Goal: Transaction & Acquisition: Purchase product/service

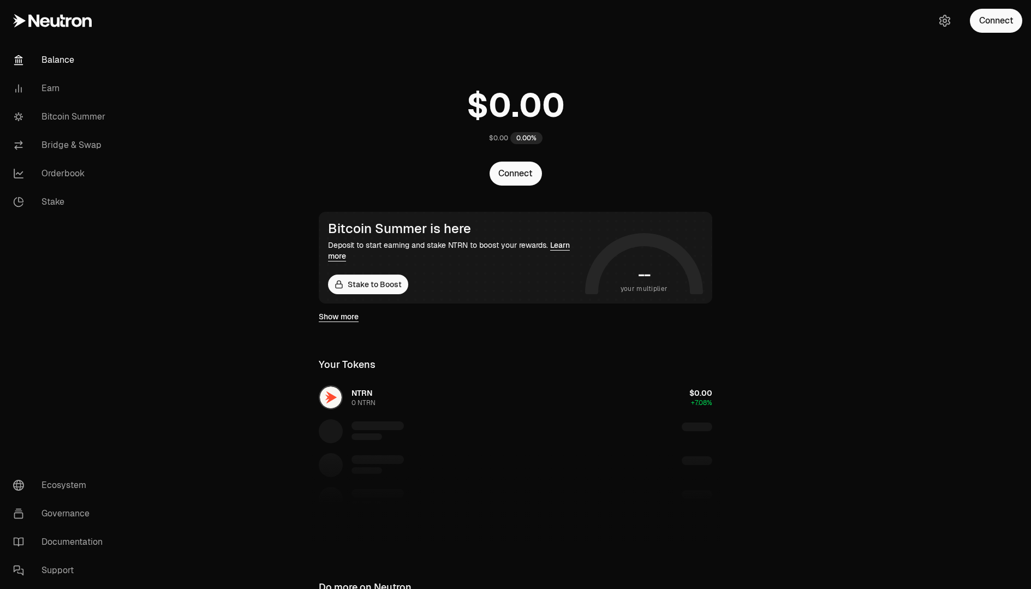
scroll to position [146, 0]
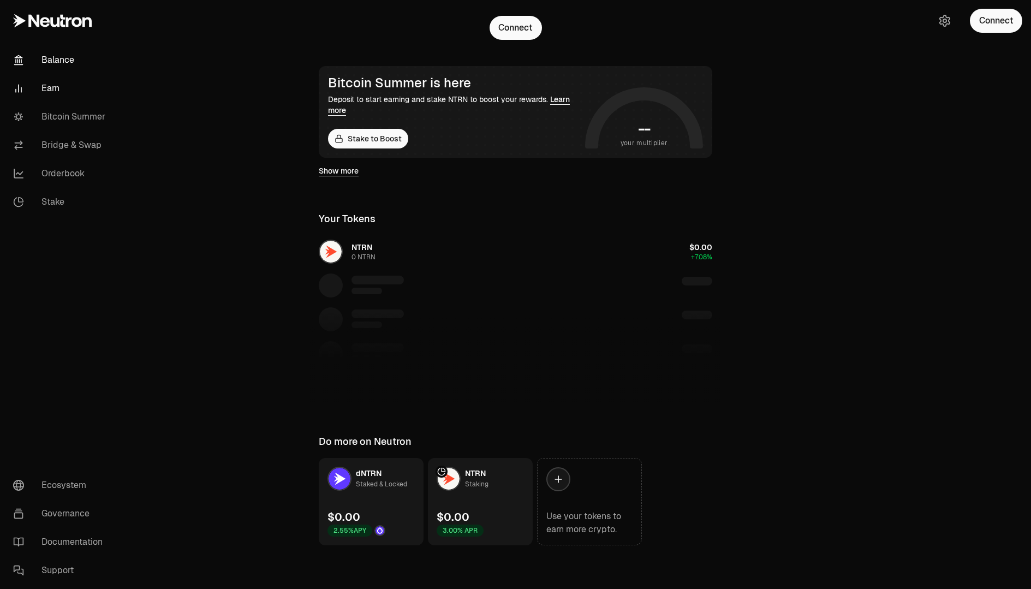
click at [65, 91] on link "Earn" at bounding box center [60, 88] width 113 height 28
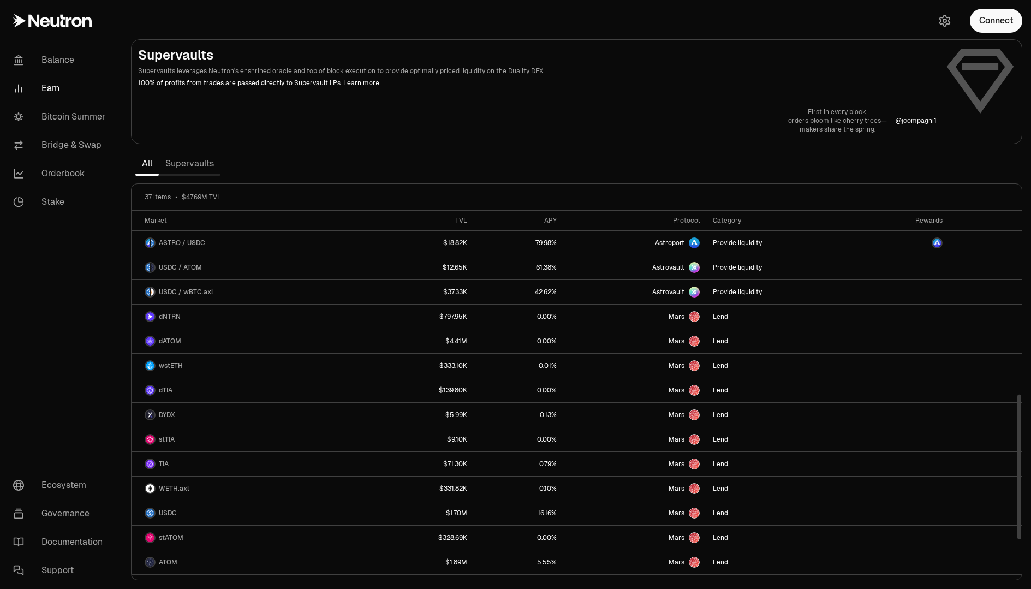
scroll to position [466, 0]
click at [45, 482] on link "Ecosystem" at bounding box center [60, 485] width 113 height 28
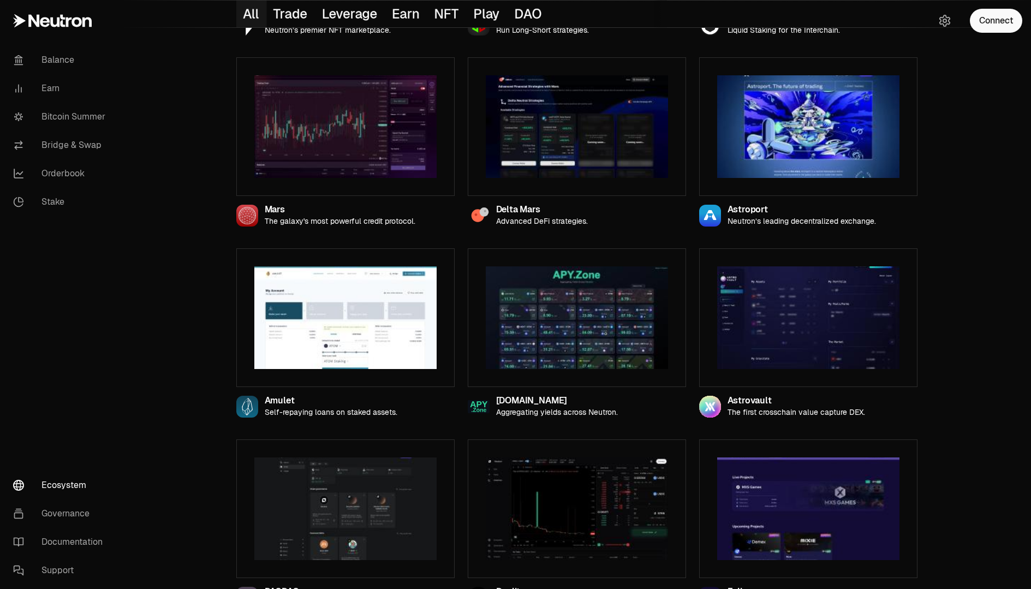
scroll to position [290, 0]
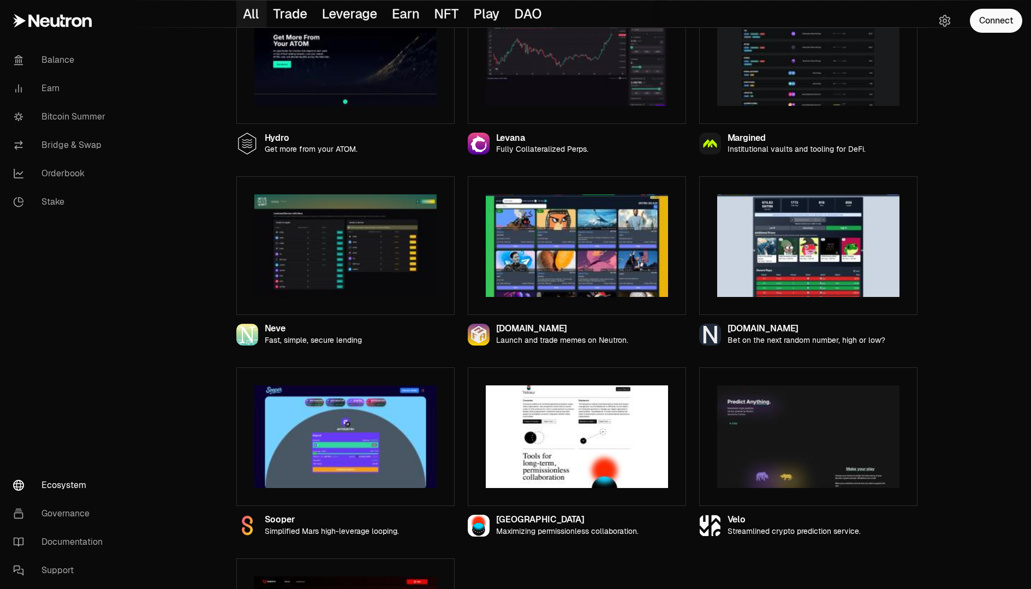
scroll to position [1085, 0]
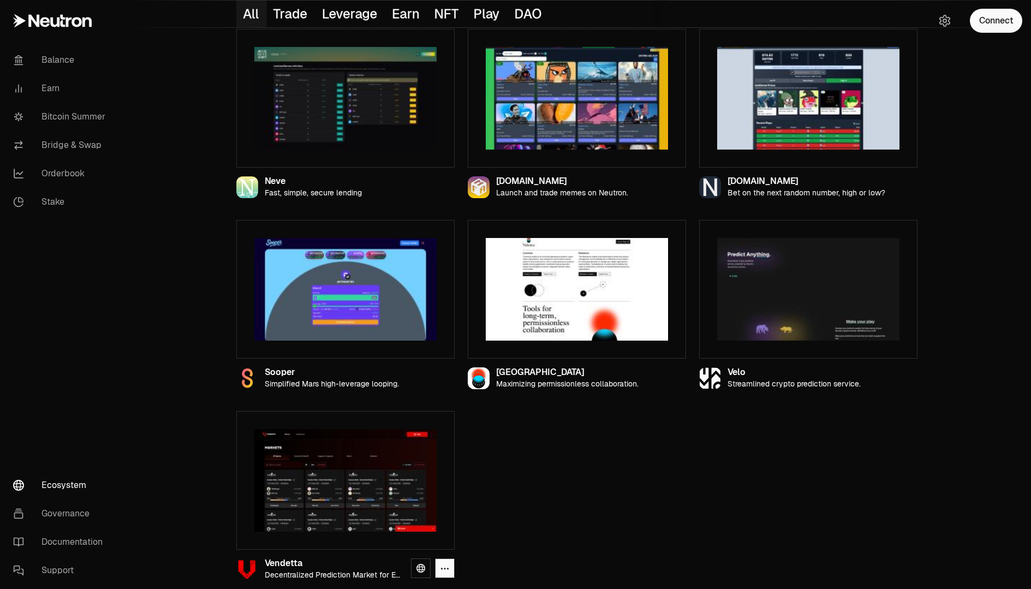
click at [387, 475] on img at bounding box center [345, 480] width 182 height 103
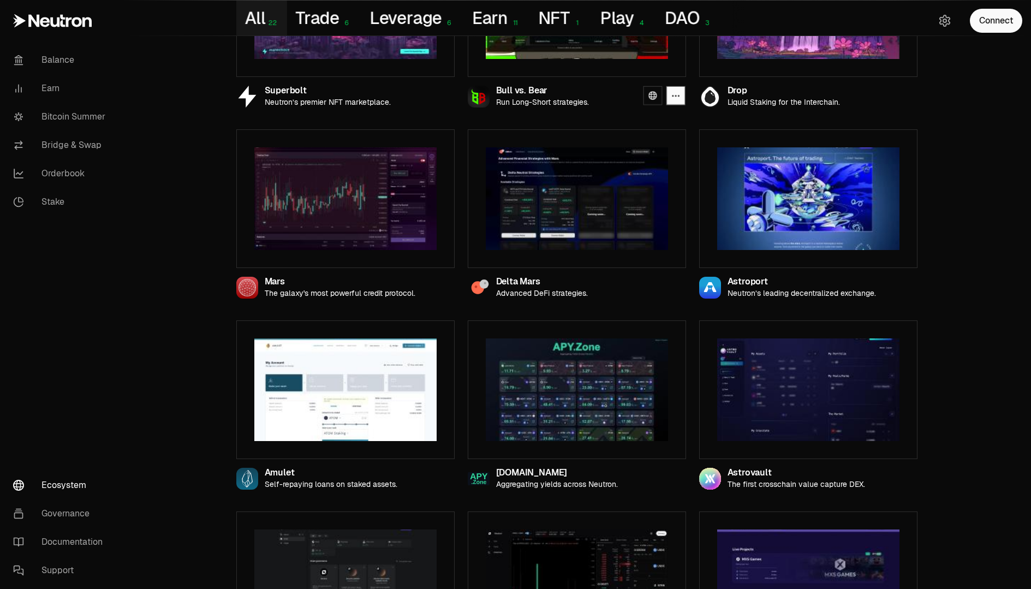
scroll to position [0, 0]
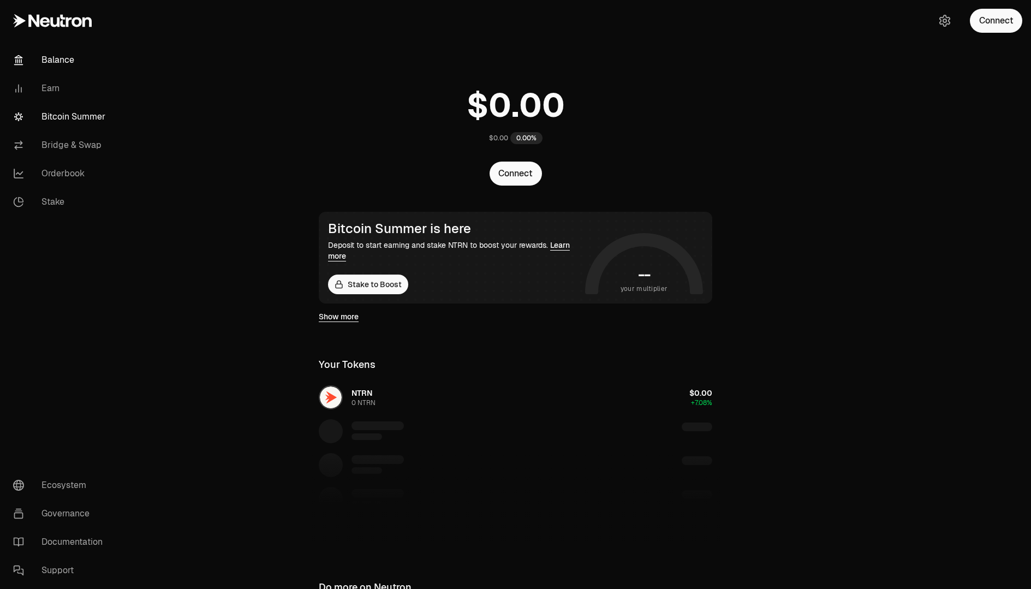
click at [71, 109] on link "Bitcoin Summer" at bounding box center [60, 117] width 113 height 28
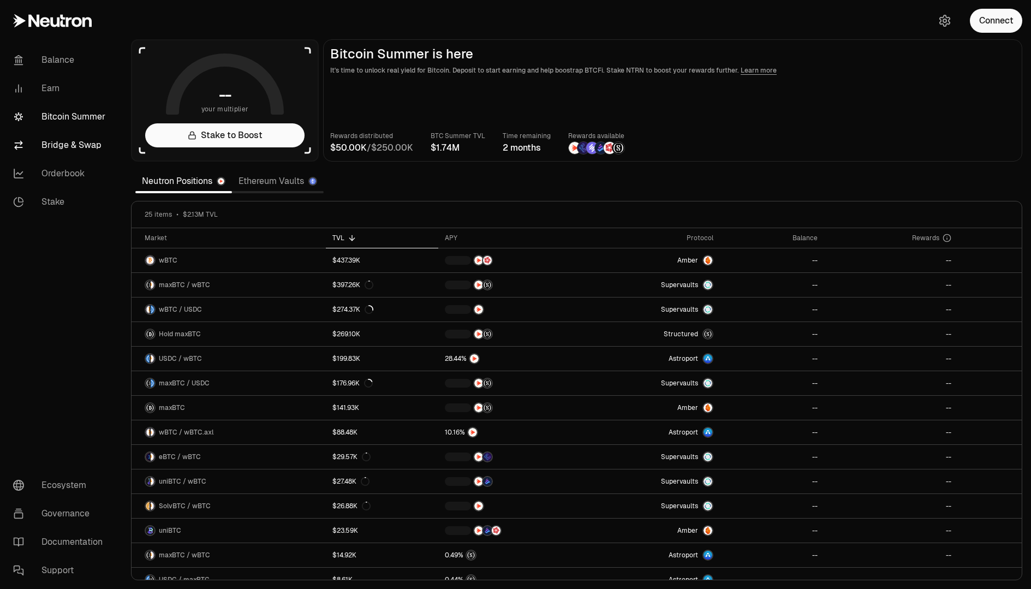
click at [81, 141] on link "Bridge & Swap" at bounding box center [60, 145] width 113 height 28
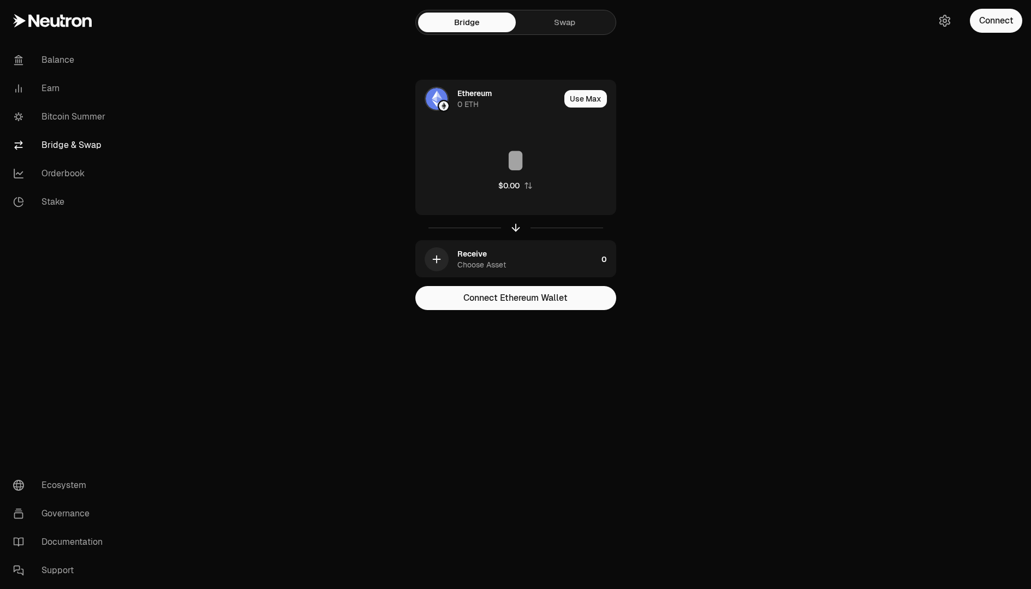
click at [259, 274] on main "Bridge Swap Ethereum 0 ETH Use Max $0.00 Receive Choose Asset 0 Connect Ethereu…" at bounding box center [576, 177] width 908 height 354
click at [69, 197] on link "Stake" at bounding box center [60, 202] width 113 height 28
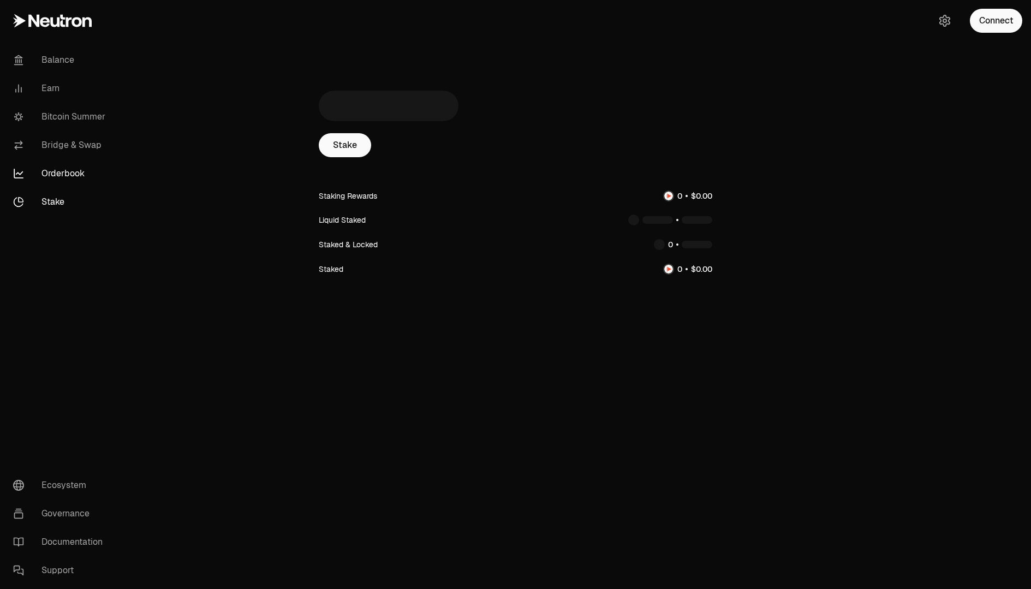
click at [60, 178] on link "Orderbook" at bounding box center [60, 173] width 113 height 28
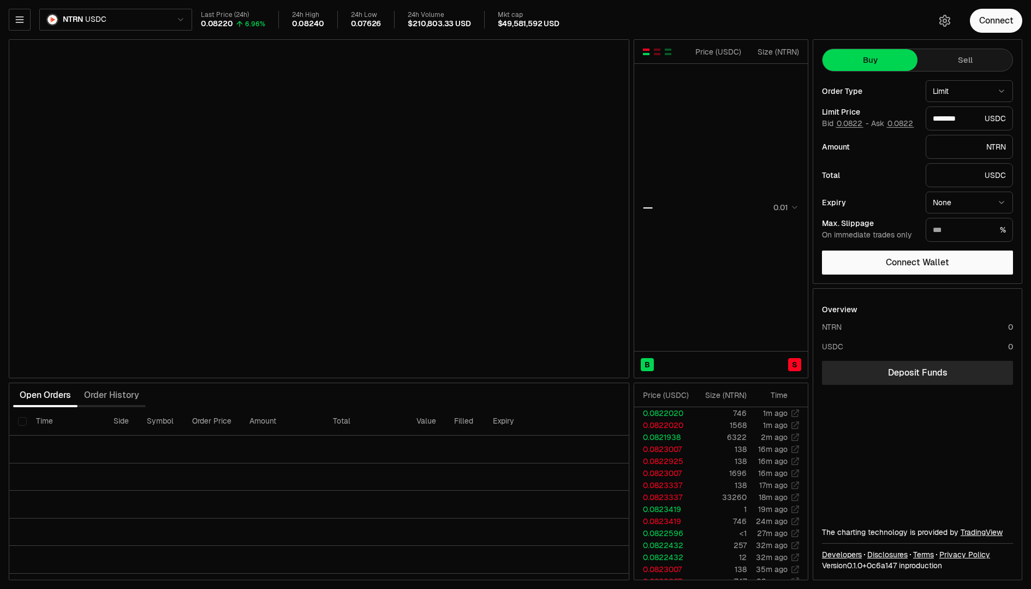
type input "********"
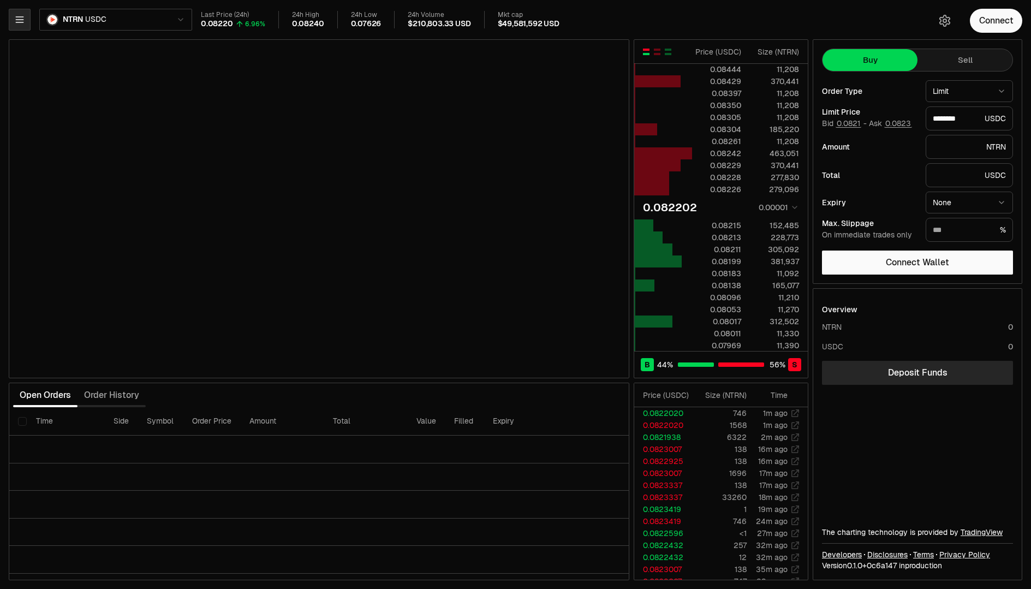
click at [21, 23] on icon "button" at bounding box center [19, 19] width 11 height 11
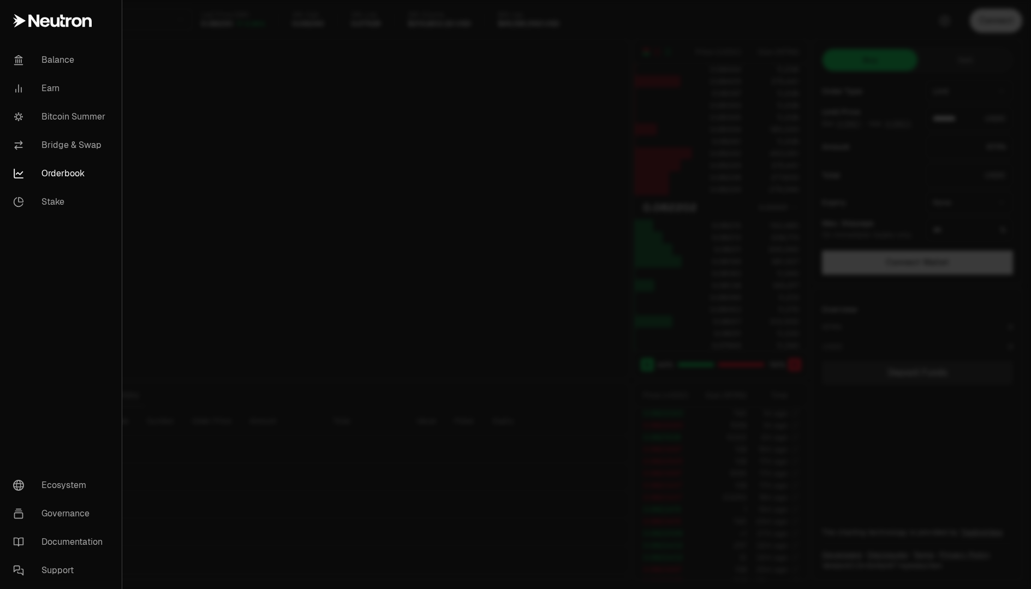
click at [226, 34] on div at bounding box center [515, 294] width 1031 height 589
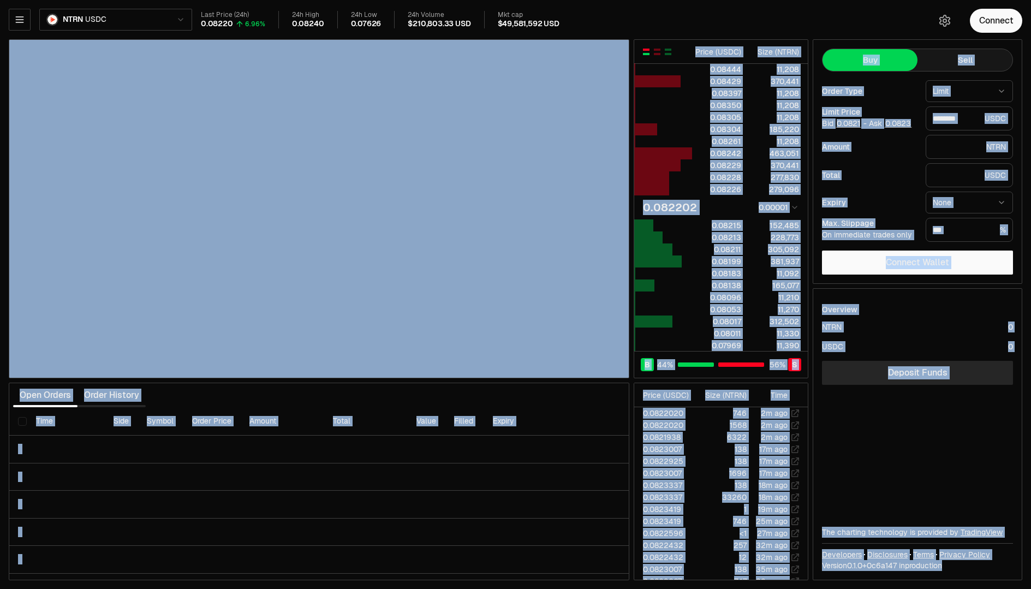
drag, startPoint x: 678, startPoint y: 26, endPoint x: 941, endPoint y: 572, distance: 605.9
click at [941, 572] on div "NTRN USDC Last Price (24h) 0.08220 6.96% 24h High 0.08240 24h Low 0.07626 24h V…" at bounding box center [515, 294] width 1031 height 589
click at [941, 572] on div "Overview NTRN 0 USDC 0 Deposit Funds The charting technology is provided by Tra…" at bounding box center [917, 434] width 208 height 291
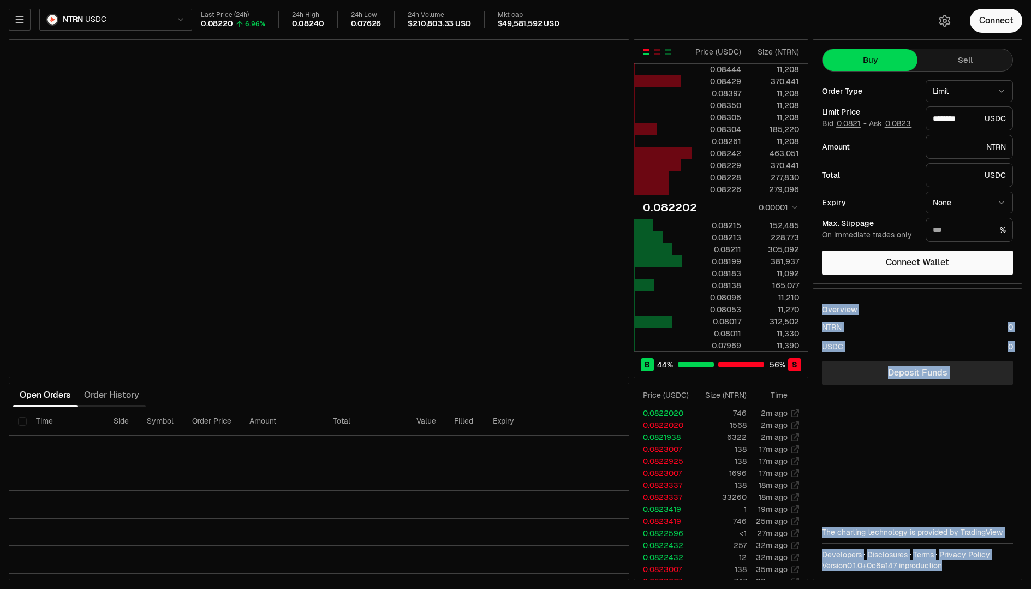
drag, startPoint x: 941, startPoint y: 572, endPoint x: 875, endPoint y: 295, distance: 285.3
click at [875, 295] on div "Overview NTRN 0 USDC 0 Deposit Funds The charting technology is provided by Tra…" at bounding box center [917, 434] width 208 height 291
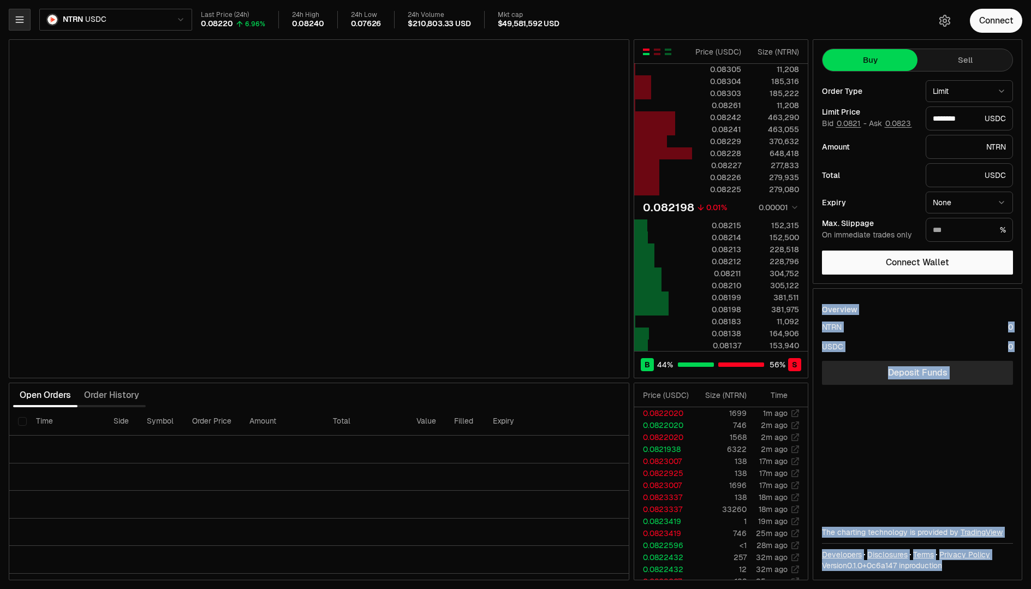
click at [22, 19] on icon "button" at bounding box center [19, 19] width 7 height 5
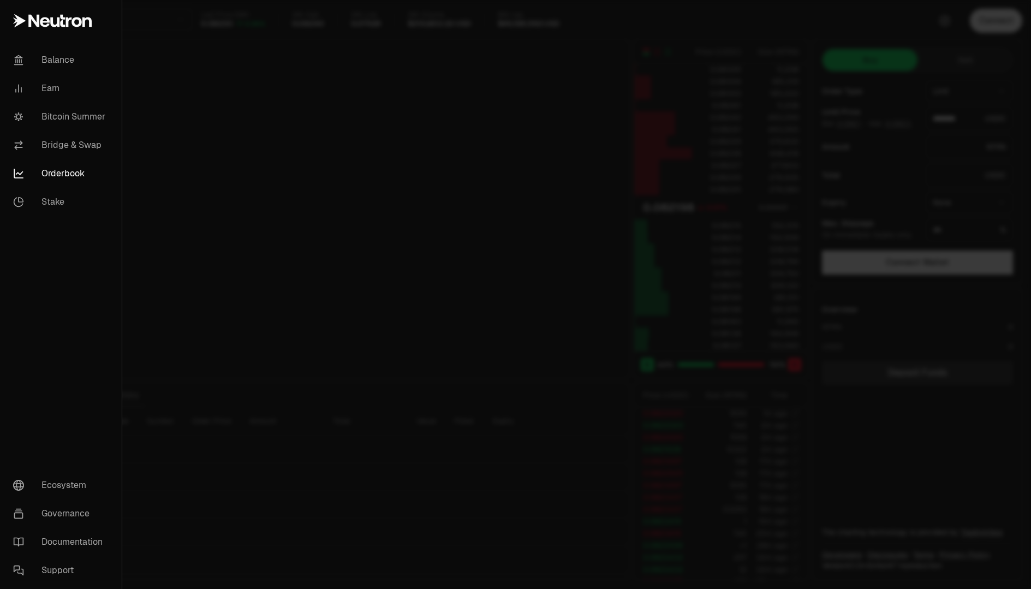
click at [65, 41] on div "Balance Earn Bitcoin Summer Bridge & Swap Orderbook Stake" at bounding box center [61, 130] width 122 height 179
click at [65, 56] on link "Balance" at bounding box center [60, 60] width 113 height 28
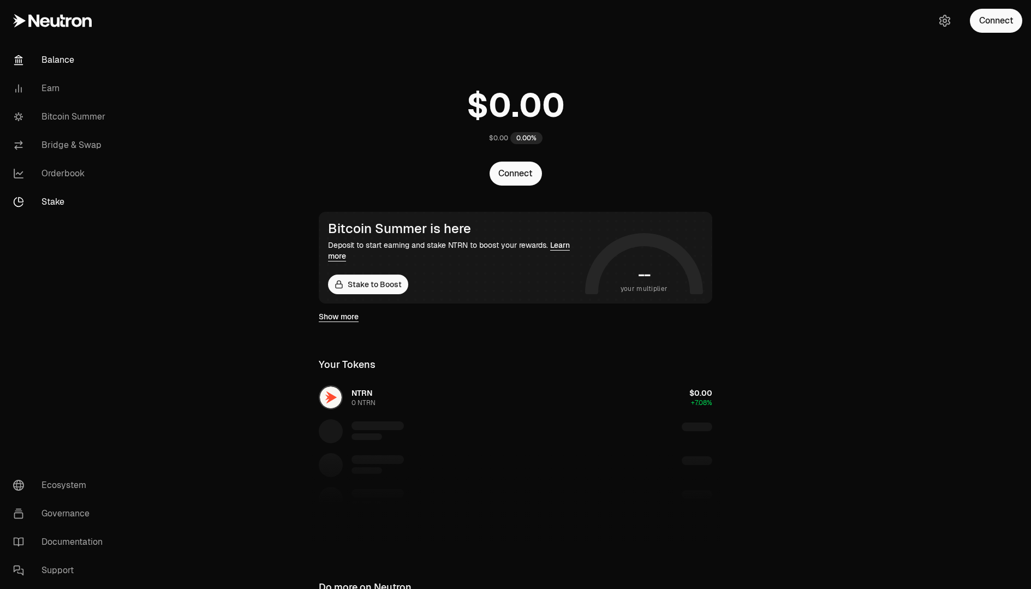
click at [63, 204] on link "Stake" at bounding box center [60, 202] width 113 height 28
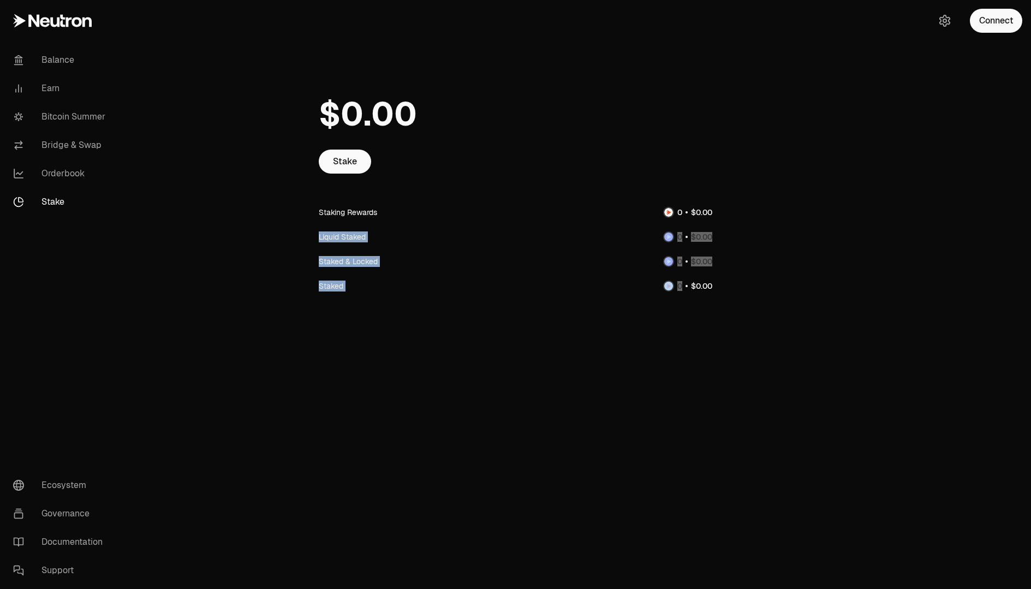
drag, startPoint x: 308, startPoint y: 242, endPoint x: 825, endPoint y: 393, distance: 538.9
click at [768, 379] on main "Stake Staking Rewards Liquid Staked Staked & Locked Staked" at bounding box center [576, 192] width 908 height 385
click at [792, 381] on main "Stake Staking Rewards Liquid Staked Staked & Locked Staked" at bounding box center [576, 192] width 908 height 385
drag, startPoint x: 792, startPoint y: 381, endPoint x: 272, endPoint y: 91, distance: 596.0
click at [271, 91] on main "Stake Staking Rewards Liquid Staked Staked & Locked Staked" at bounding box center [576, 192] width 908 height 385
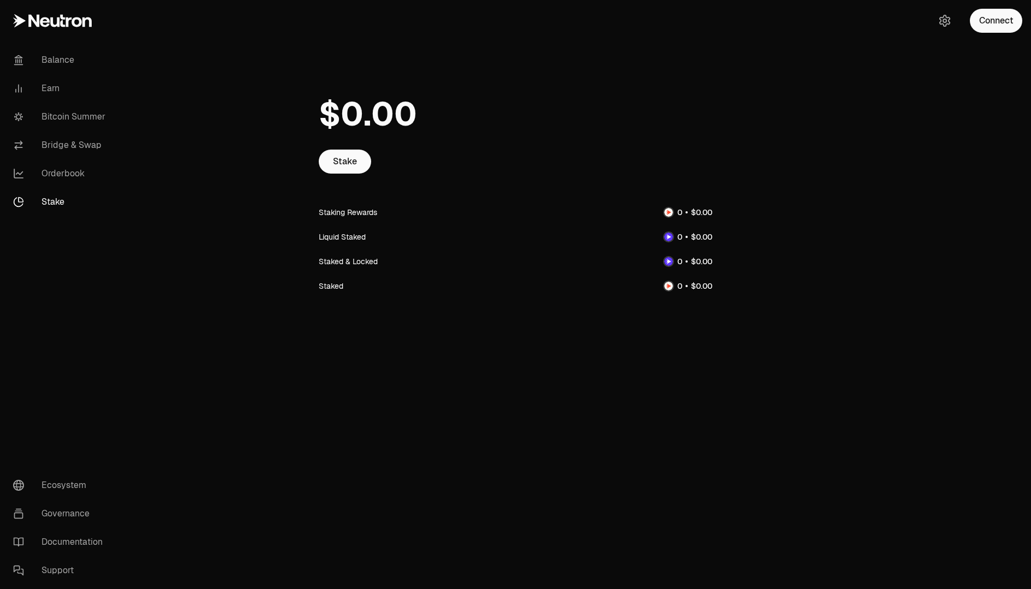
click at [293, 86] on main "Stake Staking Rewards Liquid Staked Staked & Locked Staked" at bounding box center [576, 192] width 908 height 385
drag, startPoint x: 293, startPoint y: 86, endPoint x: 727, endPoint y: 324, distance: 494.7
click at [727, 324] on main "Stake Staking Rewards Liquid Staked Staked & Locked Staked" at bounding box center [576, 192] width 908 height 385
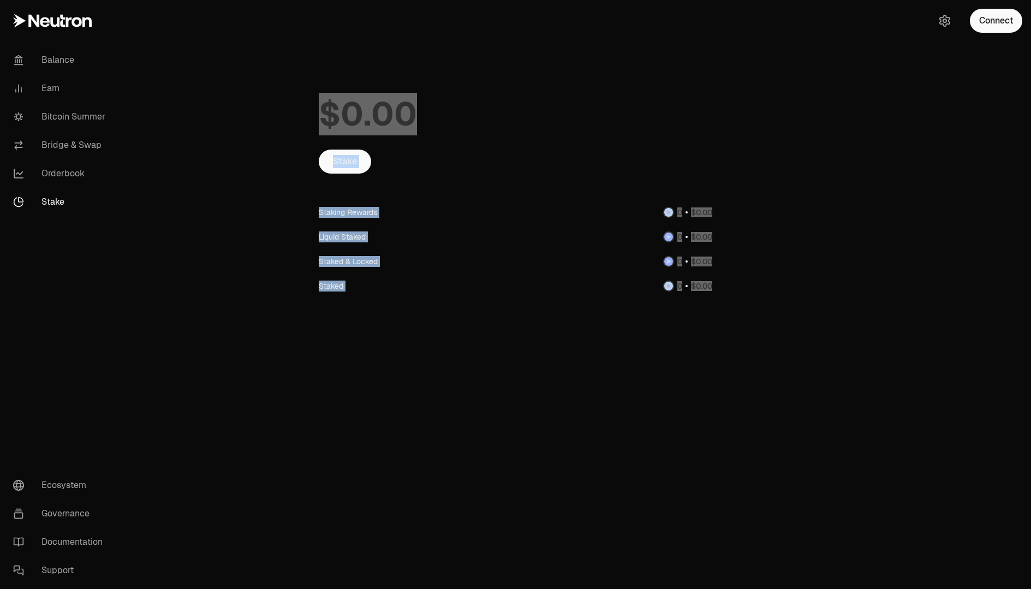
drag, startPoint x: 727, startPoint y: 324, endPoint x: 303, endPoint y: 106, distance: 476.1
click at [303, 106] on main "Stake Staking Rewards Liquid Staked Staked & Locked Staked" at bounding box center [576, 192] width 908 height 385
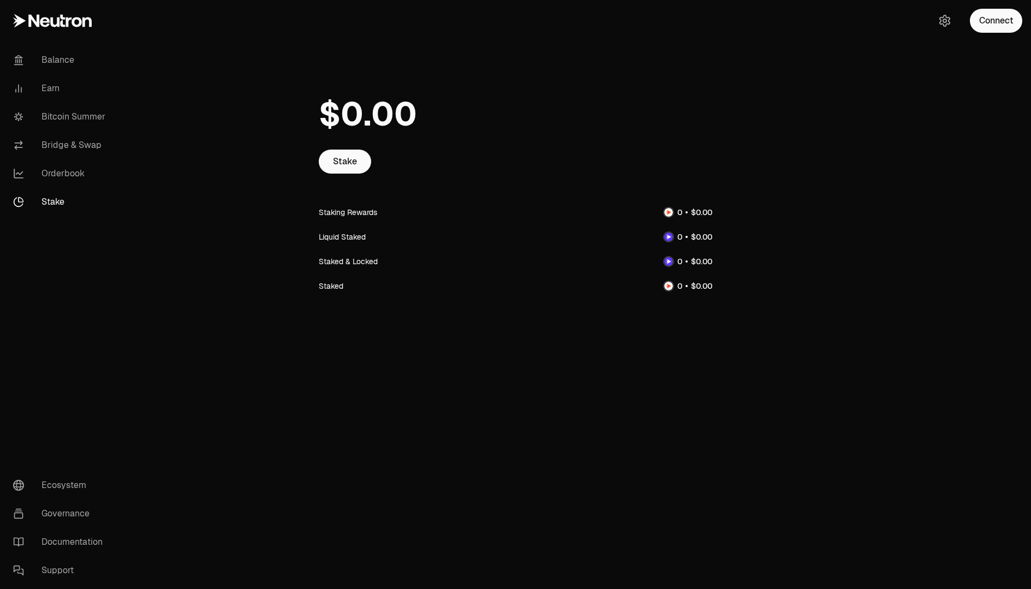
click at [294, 98] on main "Stake Staking Rewards Liquid Staked Staked & Locked Staked" at bounding box center [576, 192] width 908 height 385
drag, startPoint x: 234, startPoint y: 77, endPoint x: 752, endPoint y: 321, distance: 573.1
click at [752, 321] on main "Stake Staking Rewards Liquid Staked Staked & Locked Staked" at bounding box center [576, 192] width 908 height 385
drag, startPoint x: 770, startPoint y: 302, endPoint x: 267, endPoint y: 116, distance: 536.5
click at [267, 116] on main "Stake Staking Rewards Liquid Staked Staked & Locked Staked" at bounding box center [576, 192] width 908 height 385
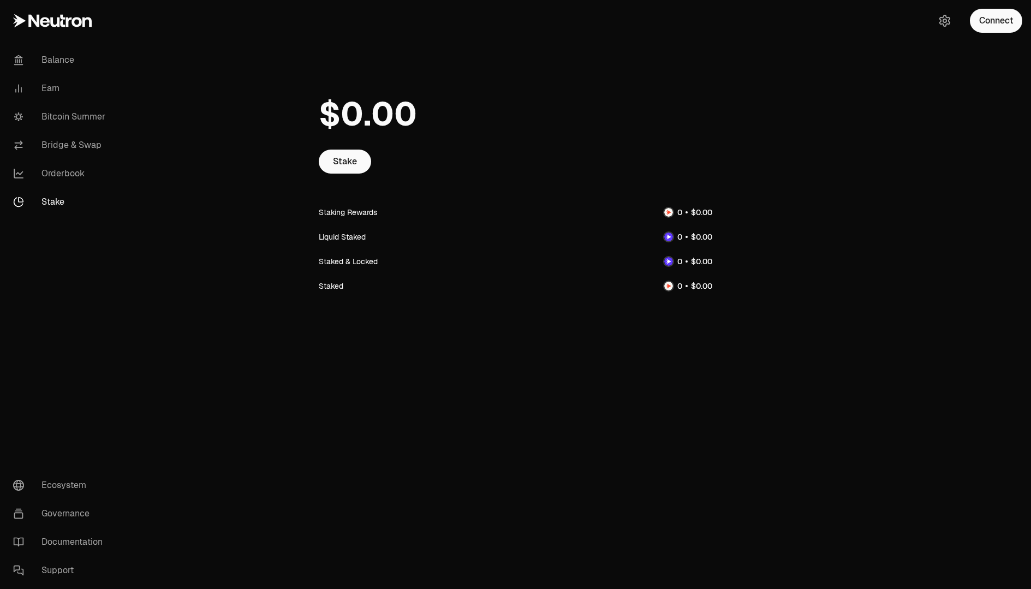
click at [267, 114] on main "Stake Staking Rewards Liquid Staked Staked & Locked Staked" at bounding box center [576, 192] width 908 height 385
drag, startPoint x: 271, startPoint y: 111, endPoint x: 337, endPoint y: 149, distance: 75.5
click at [337, 148] on main "Stake Staking Rewards Liquid Staked Staked & Locked Staked" at bounding box center [576, 192] width 908 height 385
click at [275, 90] on main "Stake Staking Rewards Liquid Staked Staked & Locked Staked" at bounding box center [576, 192] width 908 height 385
click at [41, 507] on link "Governance" at bounding box center [60, 513] width 113 height 28
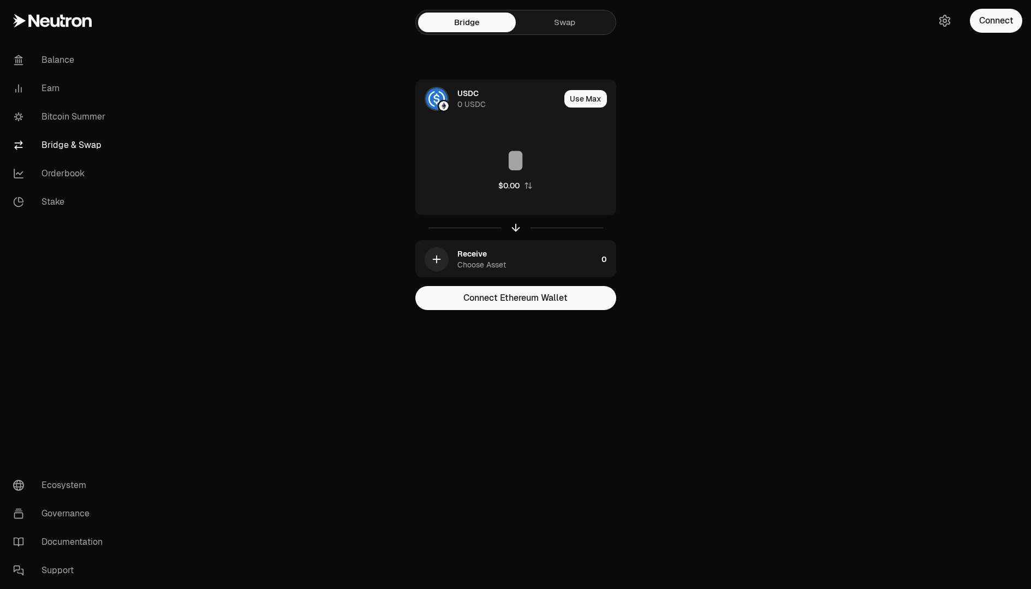
click at [556, 21] on link "Swap" at bounding box center [565, 23] width 98 height 20
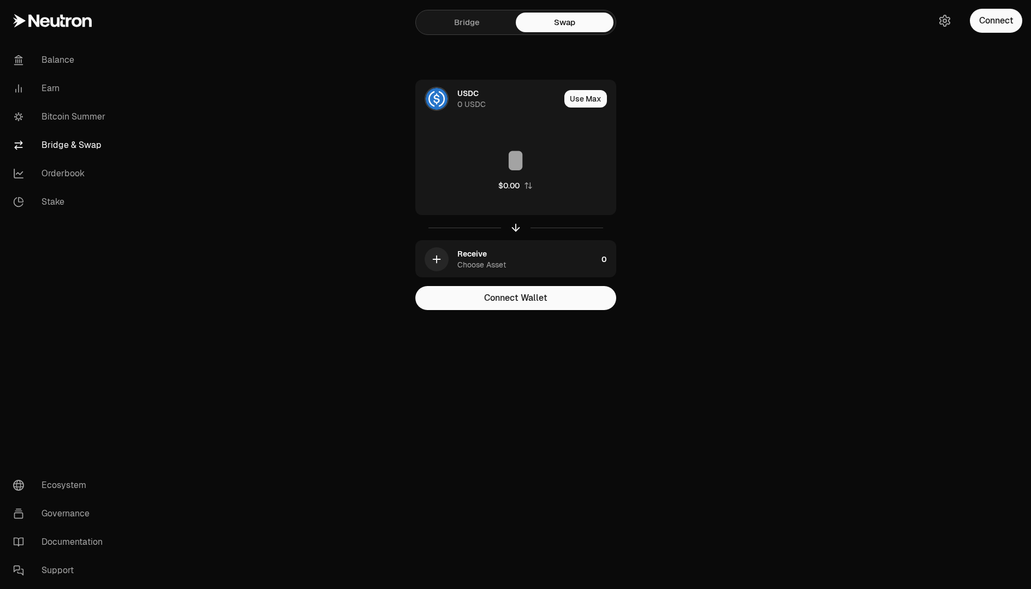
click at [460, 23] on link "Bridge" at bounding box center [467, 23] width 98 height 20
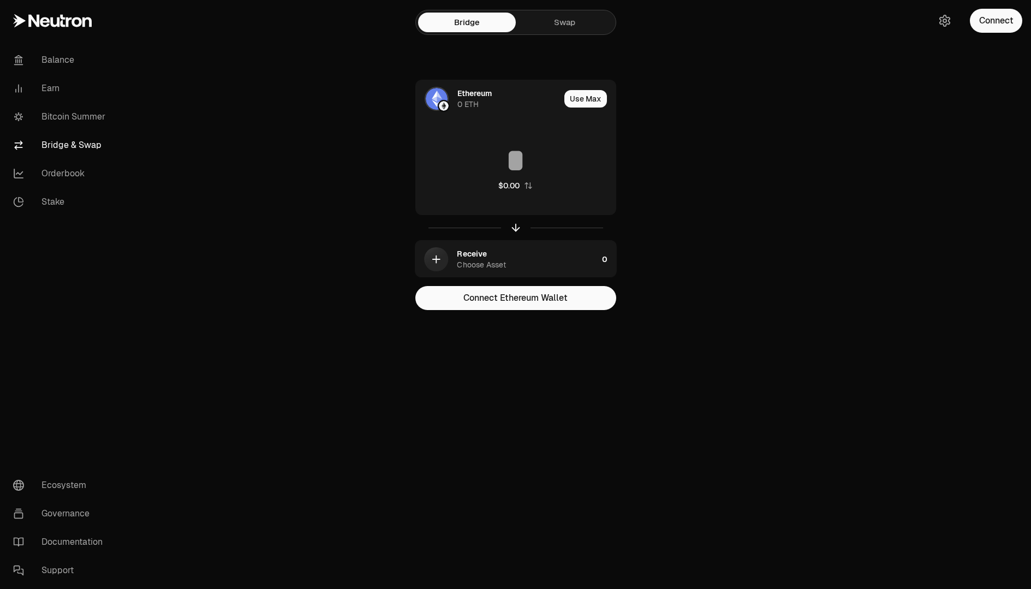
click at [564, 14] on link "Swap" at bounding box center [565, 23] width 98 height 20
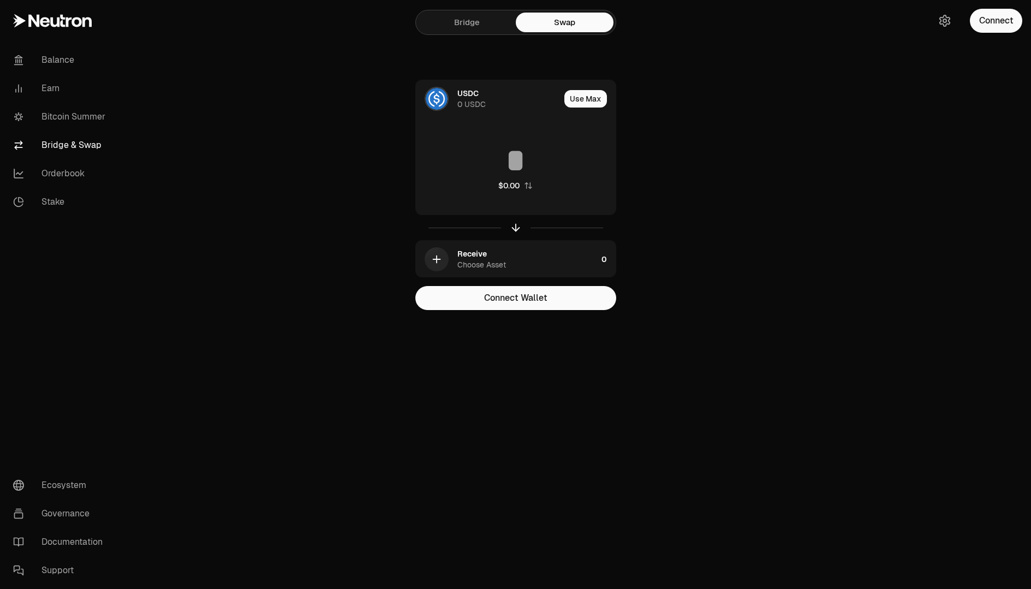
click at [445, 29] on link "Bridge" at bounding box center [467, 23] width 98 height 20
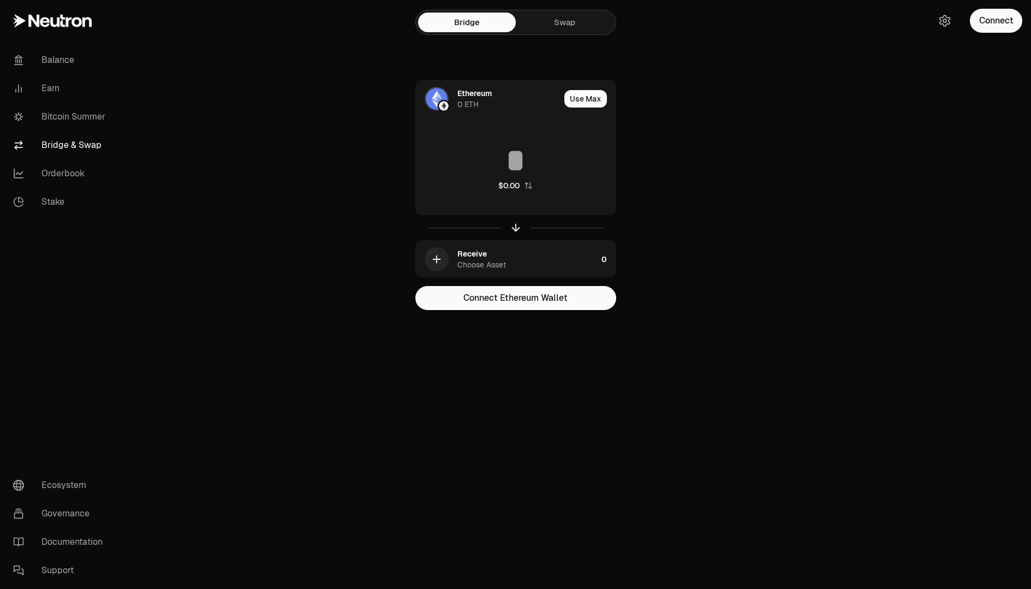
click at [552, 20] on link "Swap" at bounding box center [565, 23] width 98 height 20
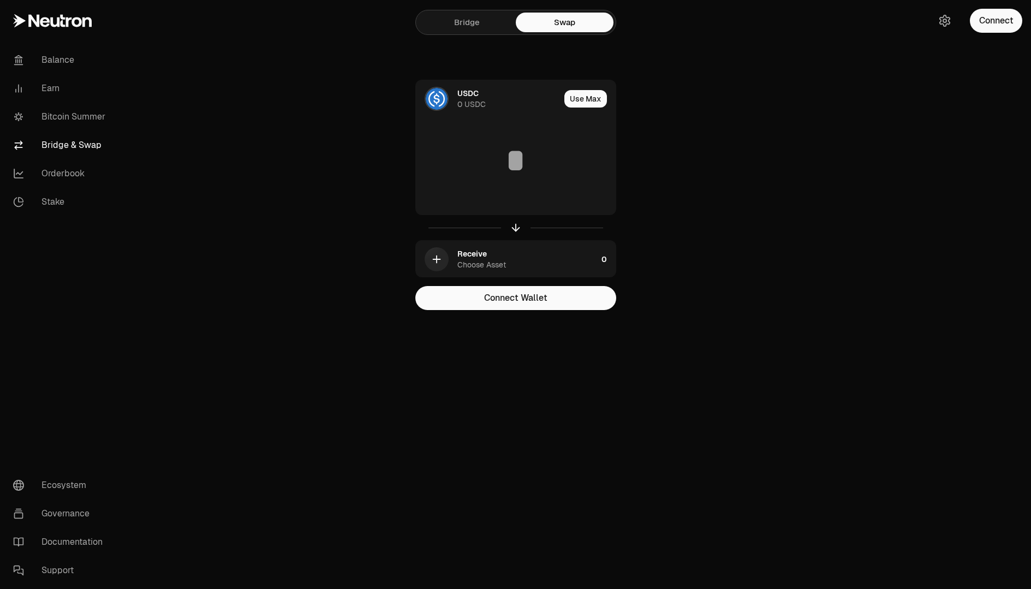
click at [471, 34] on div "Bridge Swap" at bounding box center [515, 22] width 201 height 25
click at [48, 58] on link "Balance" at bounding box center [60, 60] width 113 height 28
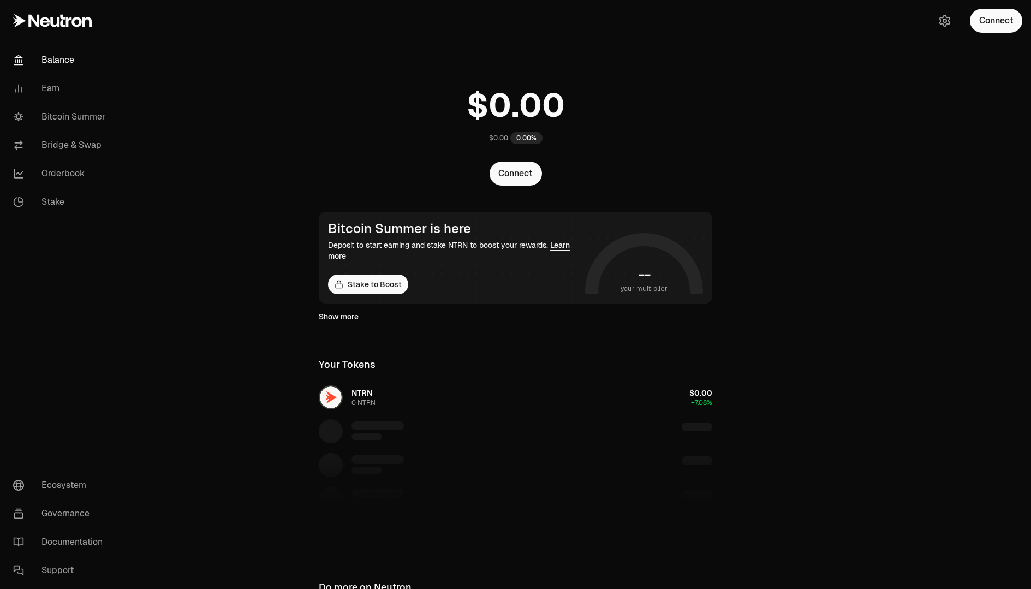
scroll to position [146, 0]
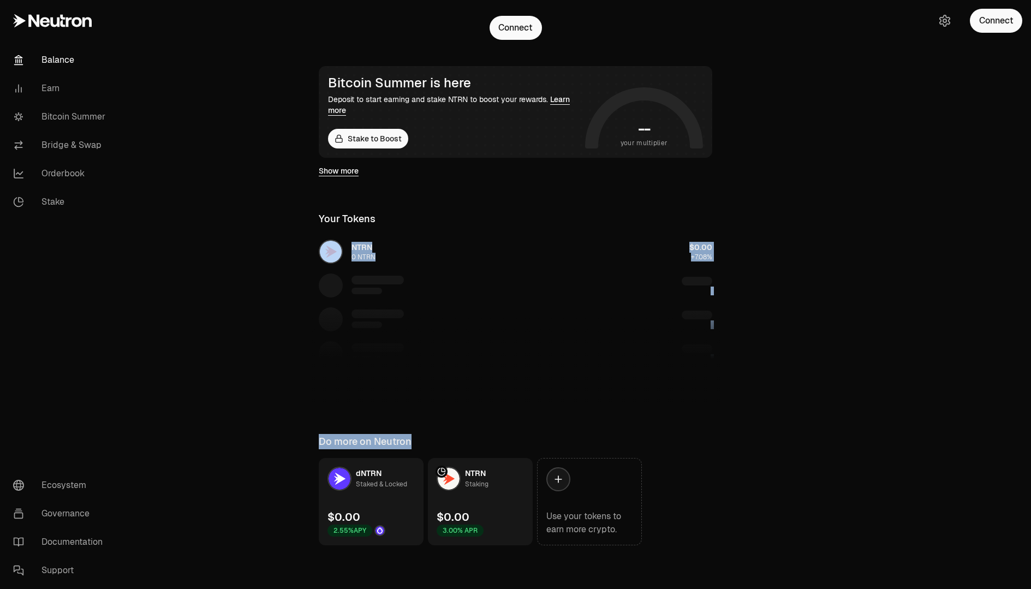
drag, startPoint x: 261, startPoint y: 237, endPoint x: 647, endPoint y: 451, distance: 441.5
click at [647, 451] on main "$0.00 0.00% Connect Bitcoin Summer is here Deposit to start earning and stake N…" at bounding box center [576, 221] width 908 height 734
click at [336, 421] on div "$0.00 0.00% Connect Bitcoin Summer is here Deposit to start earning and stake N…" at bounding box center [516, 199] width 420 height 691
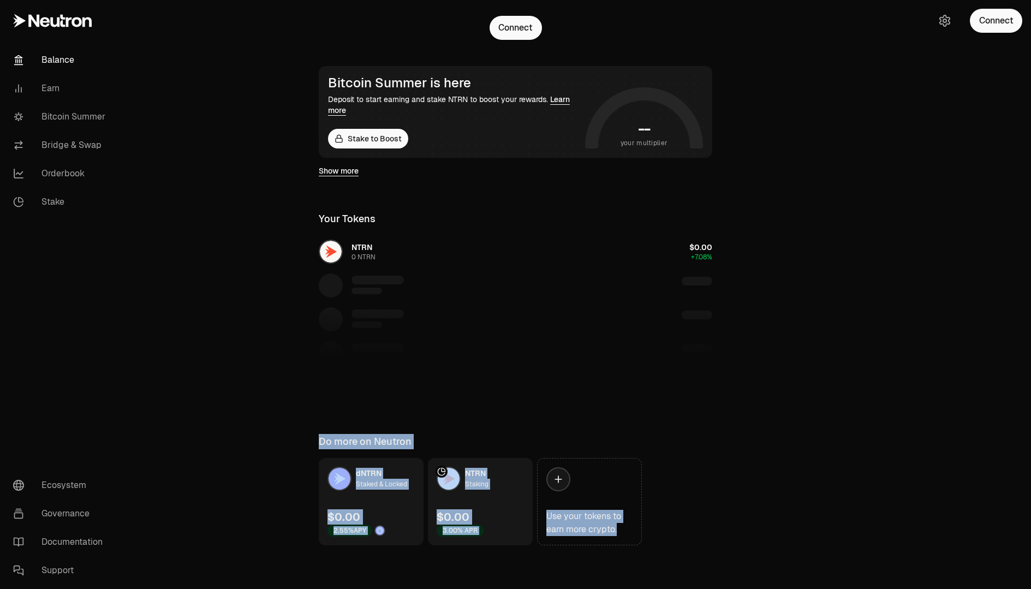
drag, startPoint x: 292, startPoint y: 427, endPoint x: 675, endPoint y: 528, distance: 396.2
click at [675, 528] on main "$0.00 0.00% Connect Bitcoin Summer is here Deposit to start earning and stake N…" at bounding box center [576, 221] width 908 height 734
click at [710, 528] on div "dNTRN Staked & Locked $0.00 2.55% APY NTRN Staking $0.00 3.00% APR Use your tok…" at bounding box center [516, 501] width 420 height 87
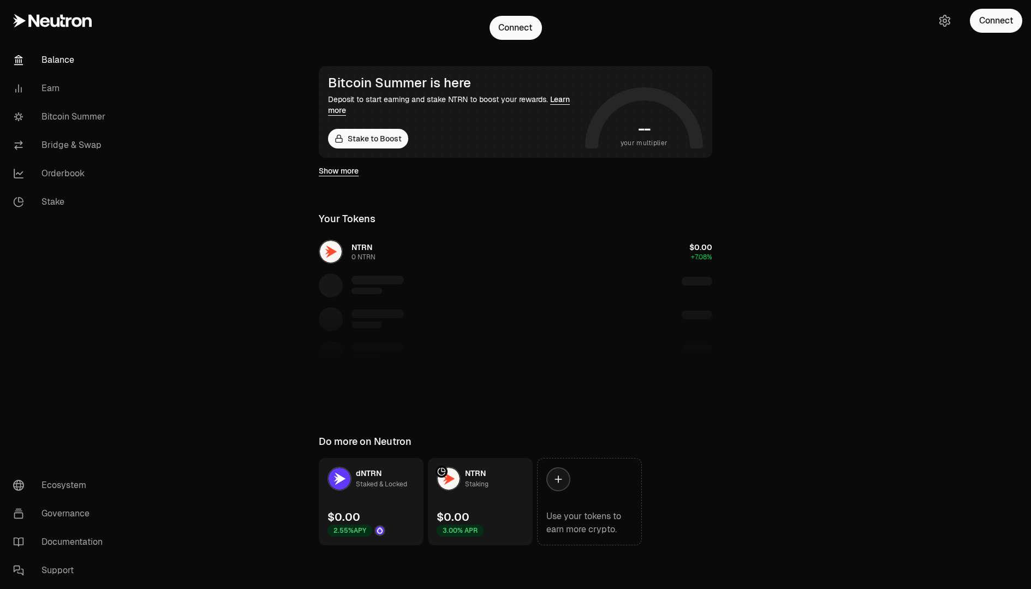
click at [446, 235] on div "NTRN 0 NTRN $0.00 +7.08%" at bounding box center [516, 319] width 420 height 168
click at [58, 157] on link "Bridge & Swap" at bounding box center [60, 145] width 113 height 28
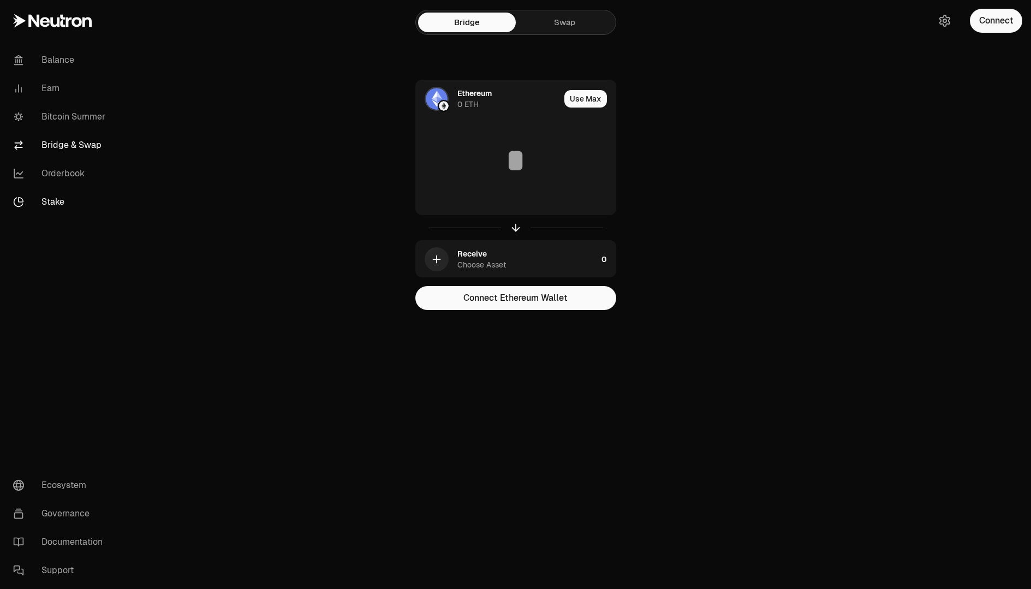
click at [44, 192] on link "Stake" at bounding box center [60, 202] width 113 height 28
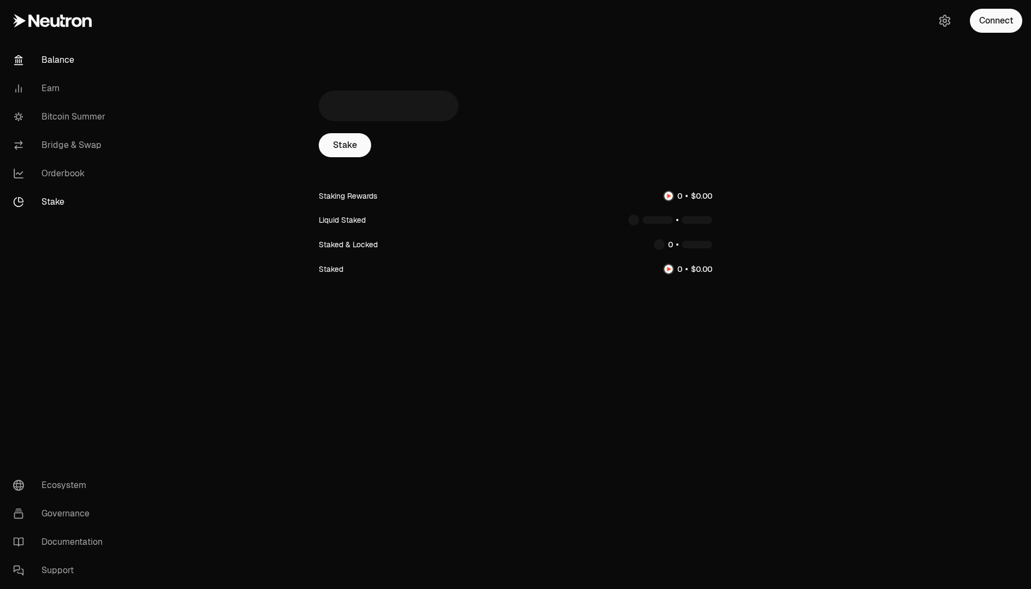
click at [47, 55] on link "Balance" at bounding box center [60, 60] width 113 height 28
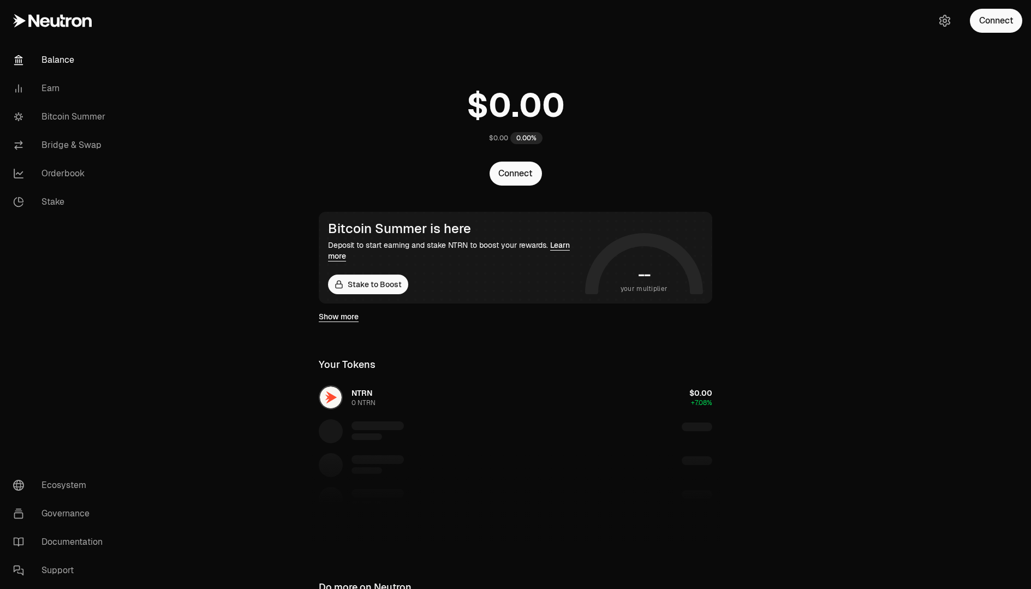
click at [44, 33] on link at bounding box center [61, 20] width 122 height 41
click at [44, 25] on icon at bounding box center [52, 20] width 79 height 13
click at [946, 19] on icon "button" at bounding box center [944, 20] width 13 height 13
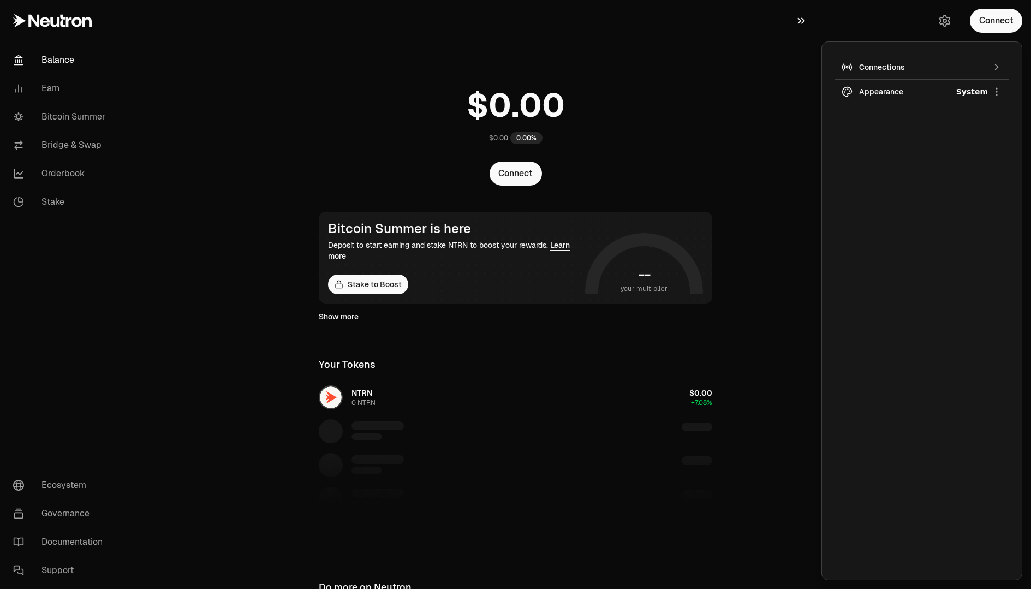
click at [798, 25] on icon "button" at bounding box center [801, 20] width 12 height 13
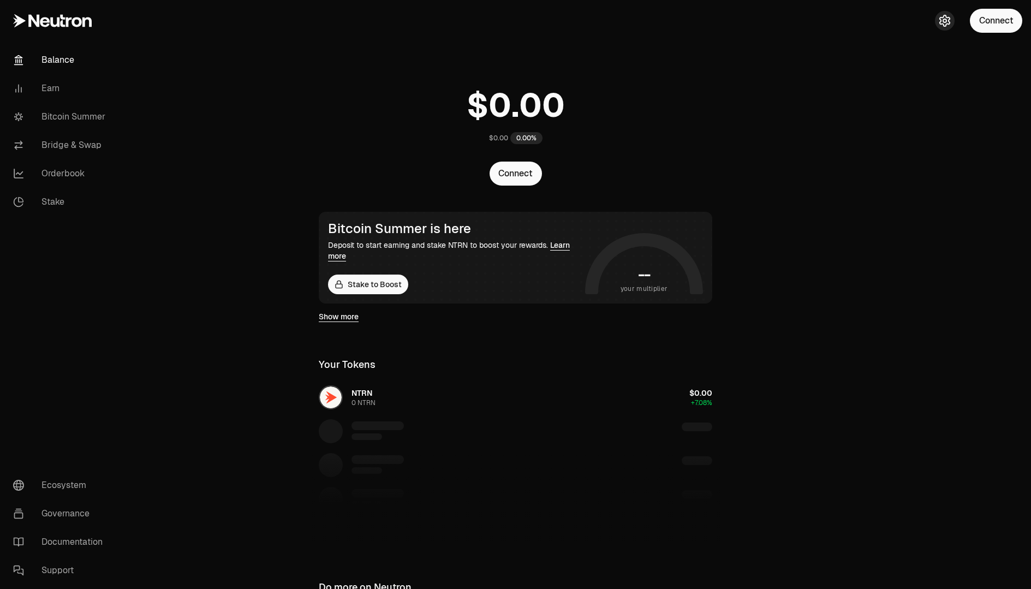
click at [945, 22] on icon "button" at bounding box center [944, 21] width 4 height 4
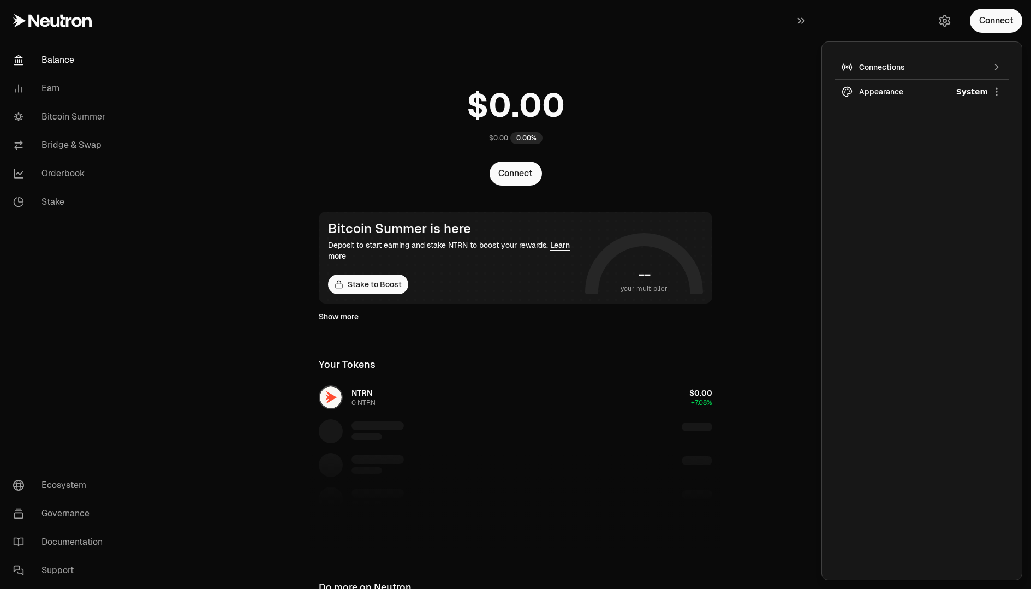
click at [731, 104] on main "$0.00 0.00% Connect Bitcoin Summer is here Deposit to start earning and stake N…" at bounding box center [576, 367] width 908 height 734
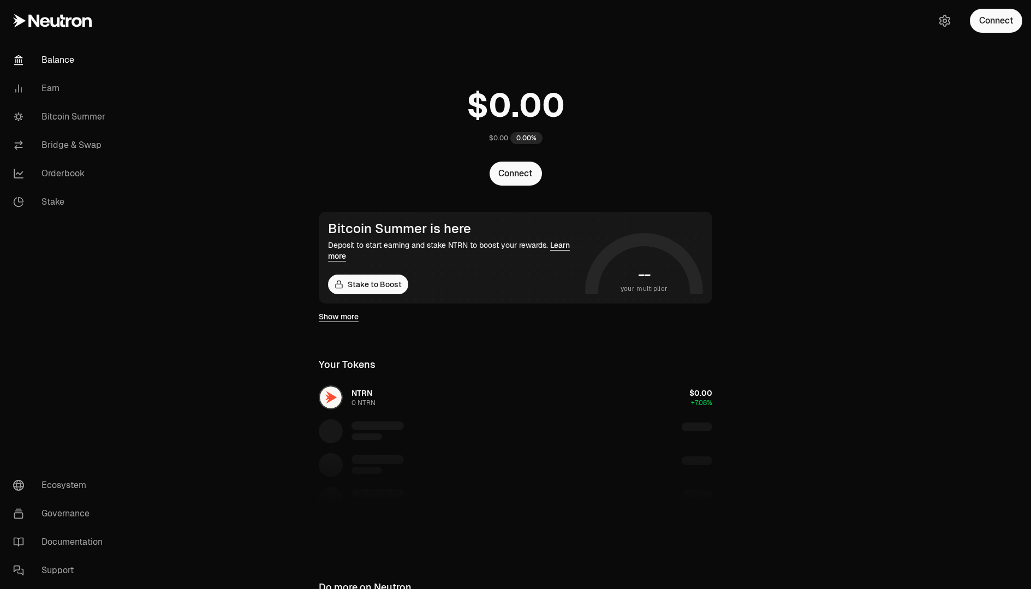
click at [954, 17] on div "Connect" at bounding box center [978, 20] width 105 height 41
click at [948, 20] on icon "button" at bounding box center [945, 20] width 10 height 11
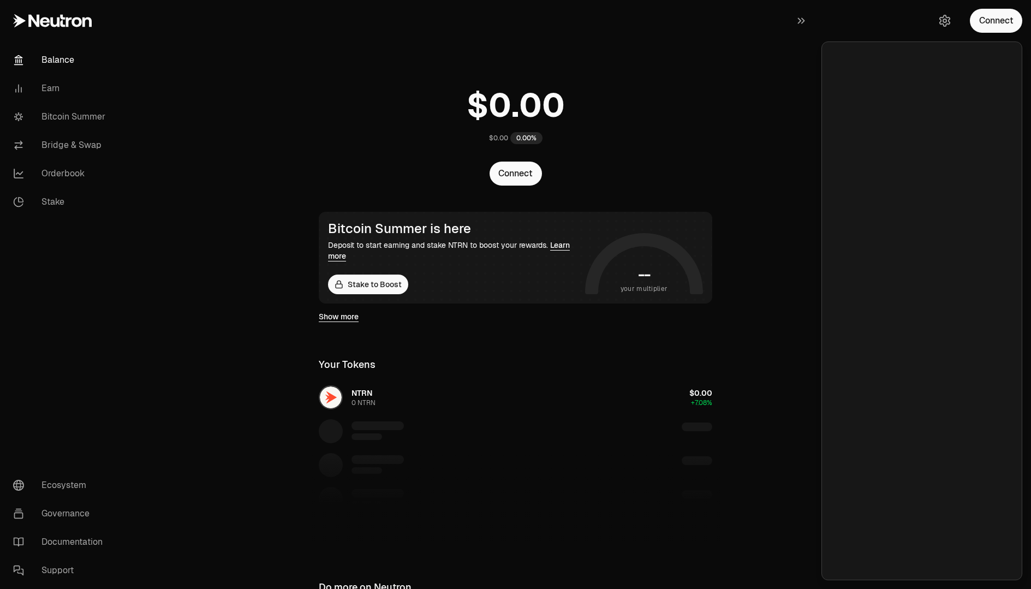
click at [788, 90] on main "$0.00 0.00% Connect Bitcoin Summer is here Deposit to start earning and stake N…" at bounding box center [576, 367] width 908 height 734
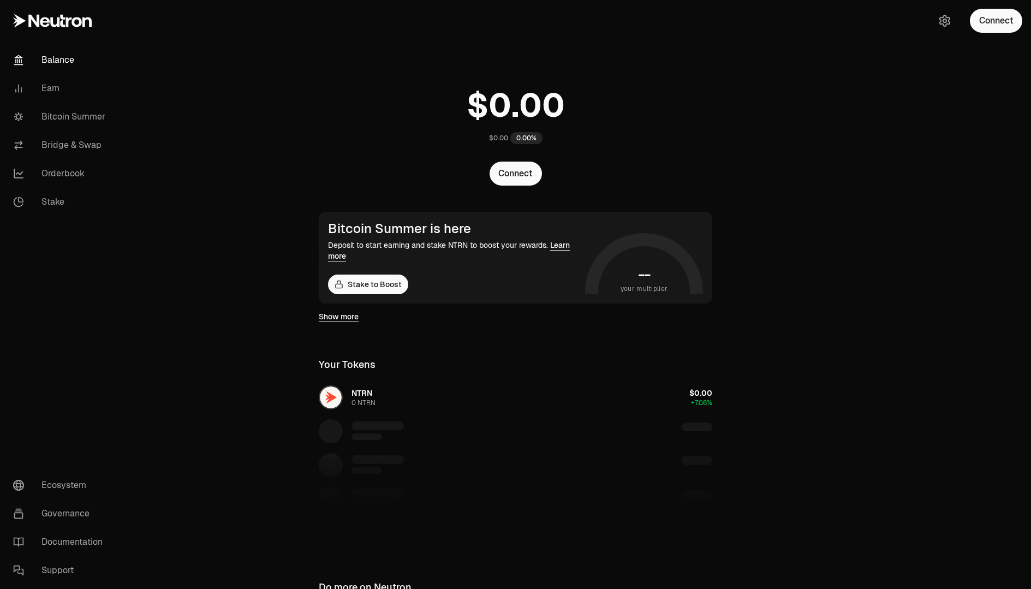
drag, startPoint x: 407, startPoint y: 81, endPoint x: 750, endPoint y: 395, distance: 464.9
click at [750, 395] on main "$0.00 0.00% Connect Bitcoin Summer is here Deposit to start earning and stake N…" at bounding box center [576, 367] width 908 height 734
click at [633, 296] on div "Bitcoin Summer is here Deposit to start earning and stake NTRN to boost your re…" at bounding box center [515, 258] width 393 height 92
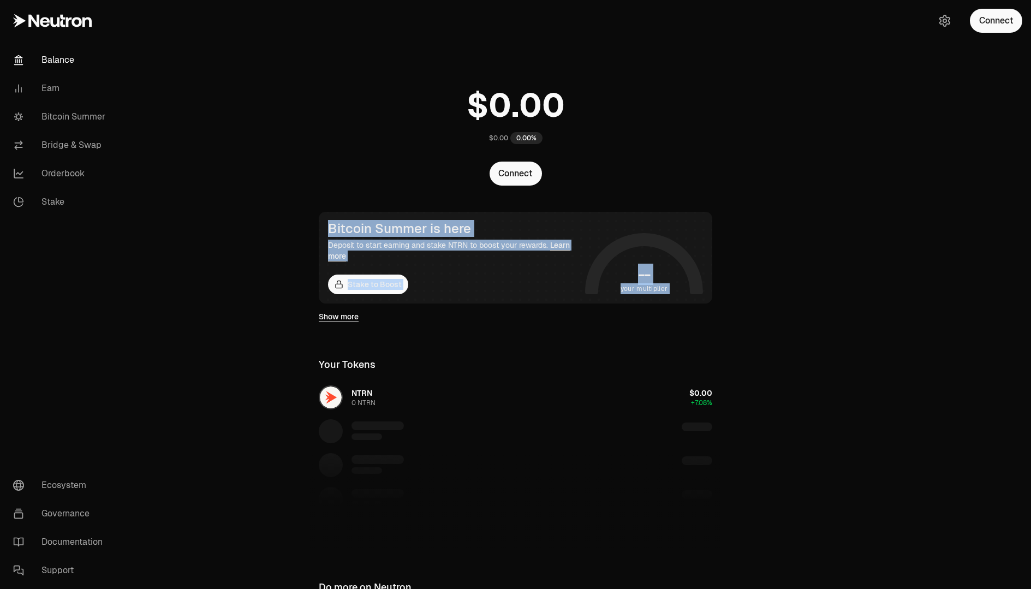
drag, startPoint x: 699, startPoint y: 310, endPoint x: 331, endPoint y: 180, distance: 390.5
click at [331, 180] on div "$0.00 0.00% Connect Bitcoin Summer is here Deposit to start earning and stake N…" at bounding box center [516, 345] width 420 height 691
click at [33, 88] on link "Earn" at bounding box center [60, 88] width 113 height 28
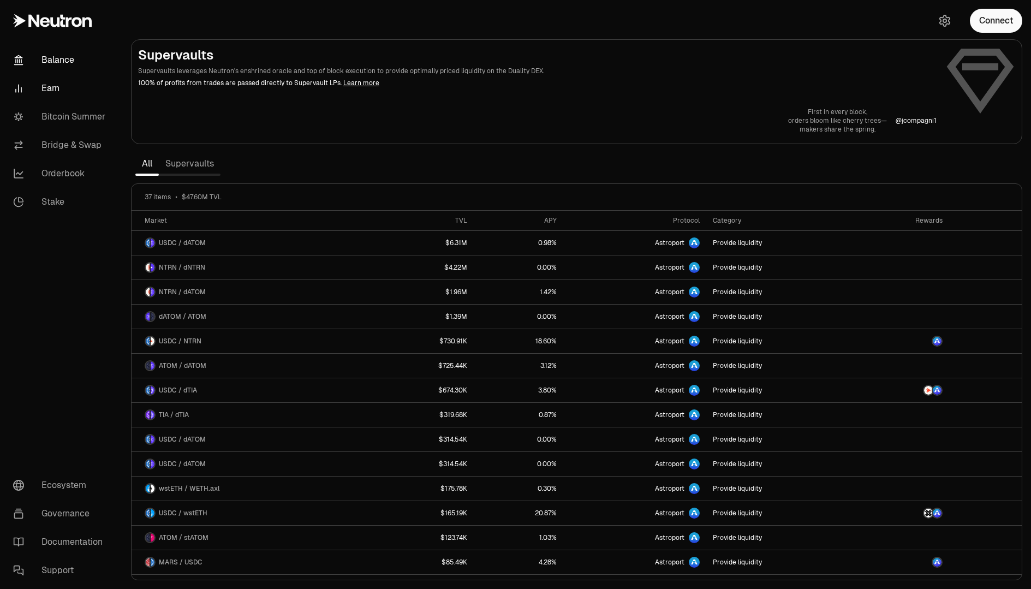
click at [79, 56] on link "Balance" at bounding box center [60, 60] width 113 height 28
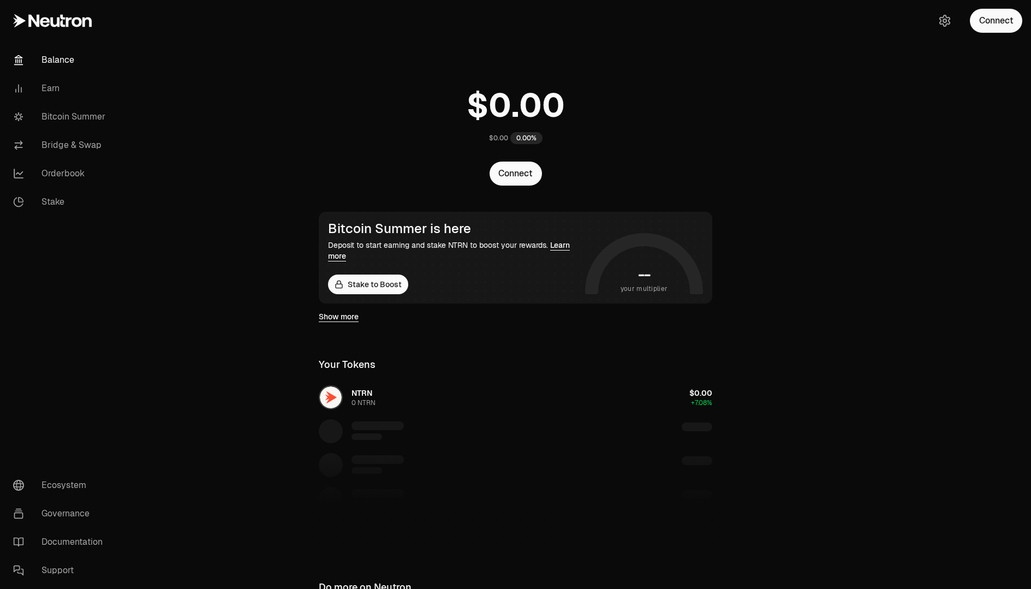
click at [57, 36] on link at bounding box center [61, 20] width 122 height 41
click at [86, 14] on icon at bounding box center [52, 20] width 79 height 13
click at [33, 86] on link "Earn" at bounding box center [60, 88] width 113 height 28
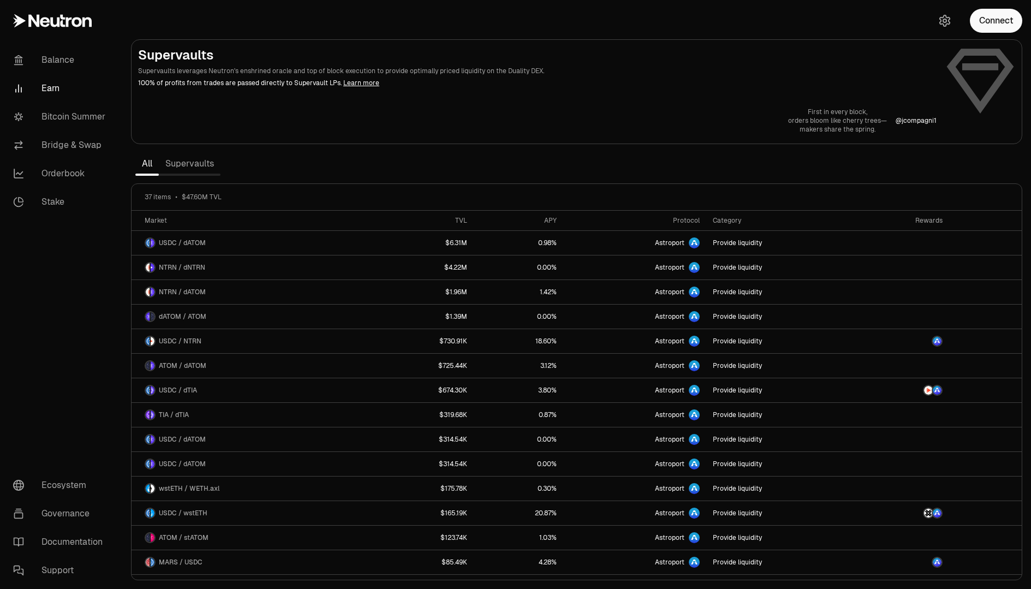
click at [41, 43] on div "Balance Earn Bitcoin Summer Bridge & Swap Orderbook Stake" at bounding box center [61, 130] width 122 height 179
click at [38, 58] on link "Balance" at bounding box center [60, 60] width 113 height 28
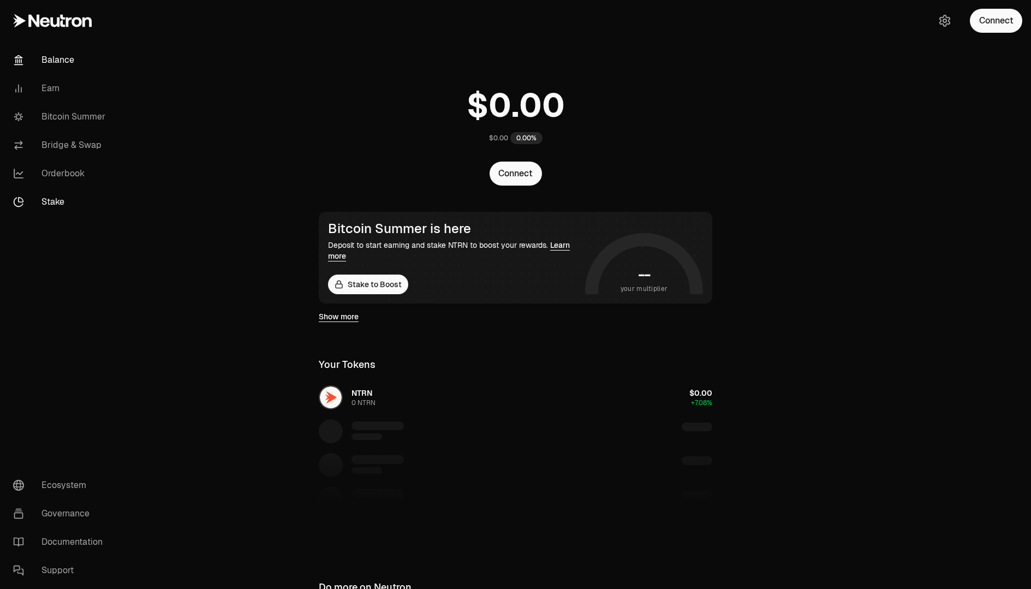
click at [76, 194] on link "Stake" at bounding box center [60, 202] width 113 height 28
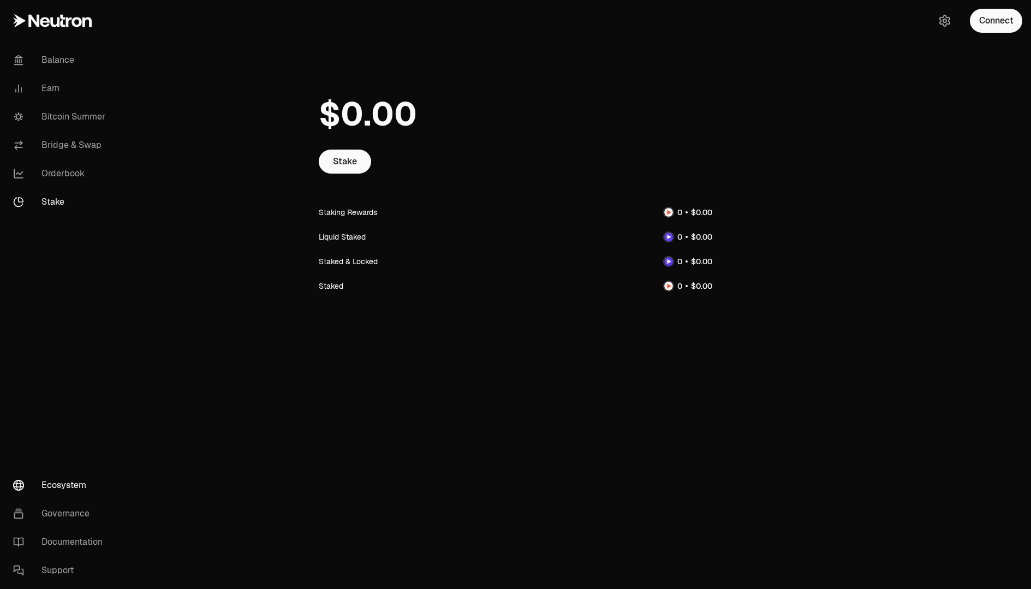
click at [65, 492] on link "Ecosystem" at bounding box center [60, 485] width 113 height 28
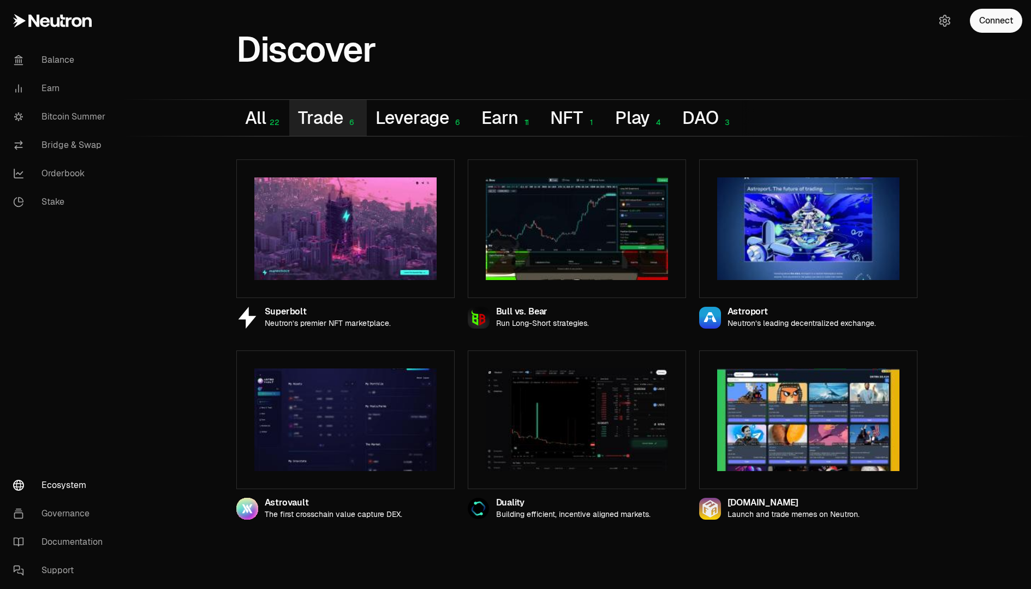
click at [312, 121] on button "Trade 6" at bounding box center [327, 118] width 77 height 36
click at [387, 125] on button "Leverage 6" at bounding box center [419, 118] width 106 height 36
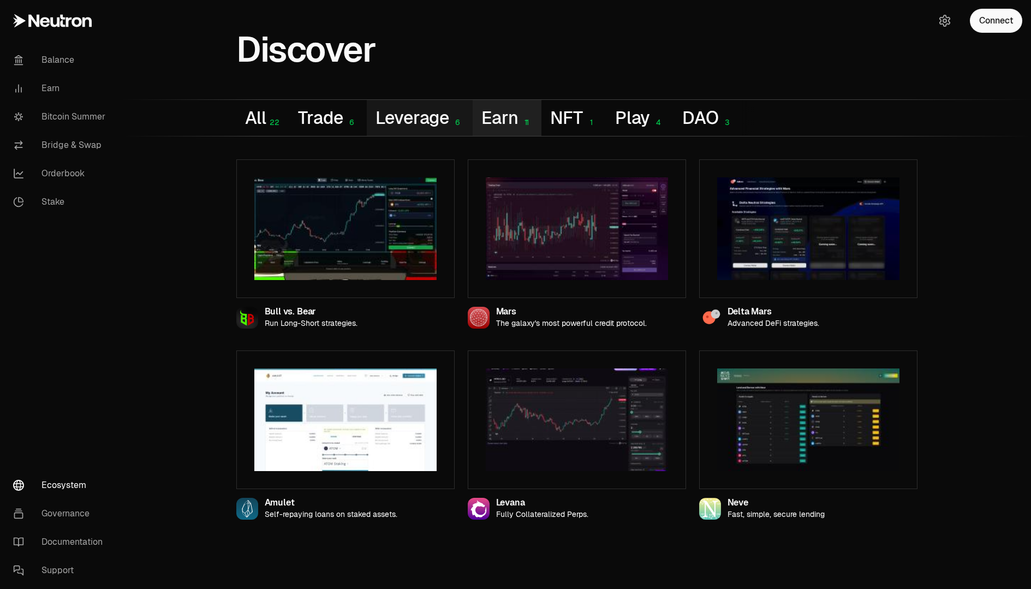
click at [516, 111] on button "Earn 11" at bounding box center [506, 118] width 69 height 36
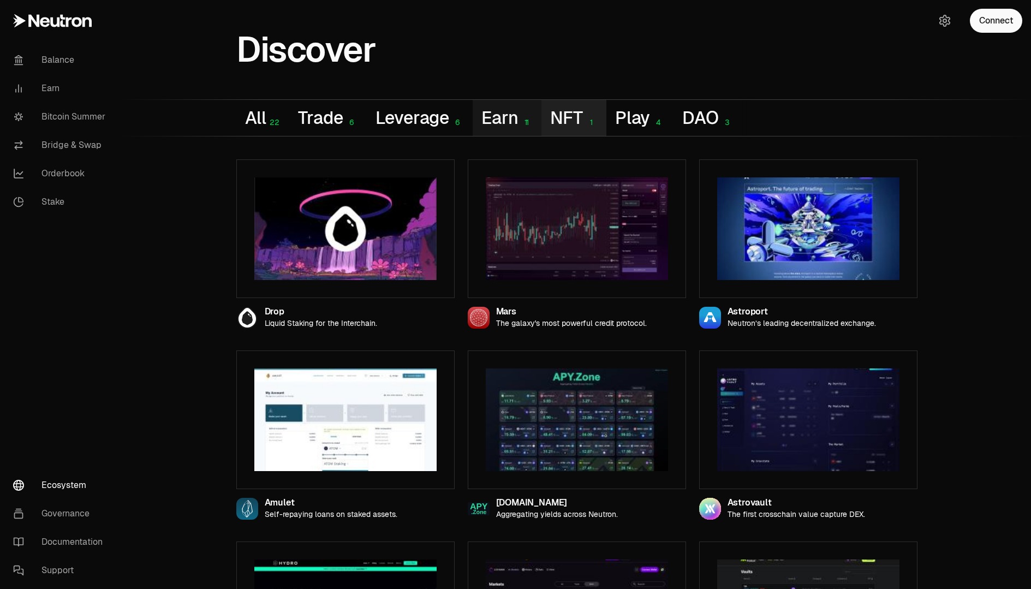
click at [576, 116] on button "NFT 1" at bounding box center [573, 118] width 64 height 36
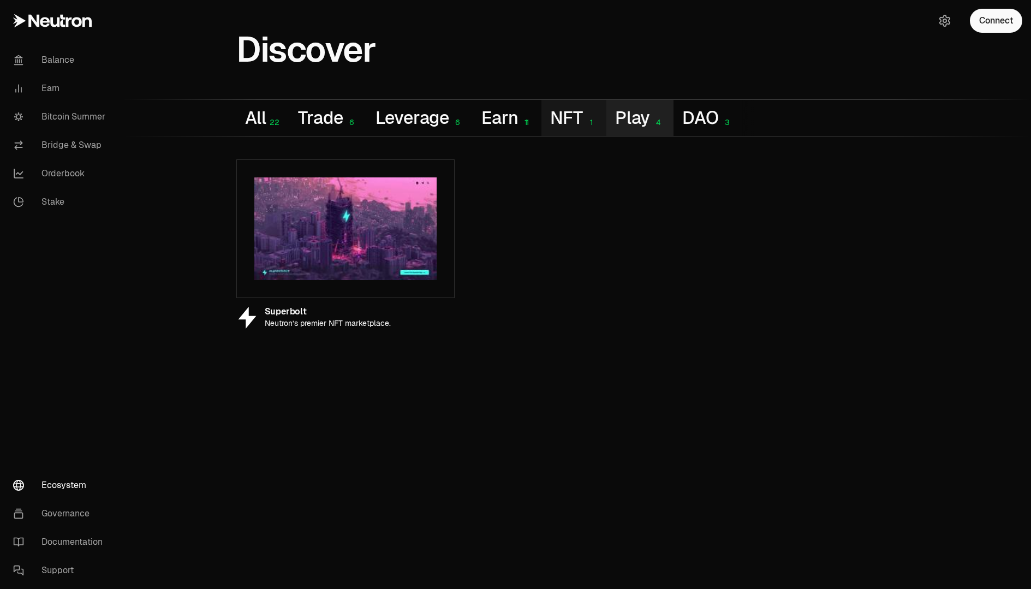
click at [659, 112] on button "Play 4" at bounding box center [639, 118] width 67 height 36
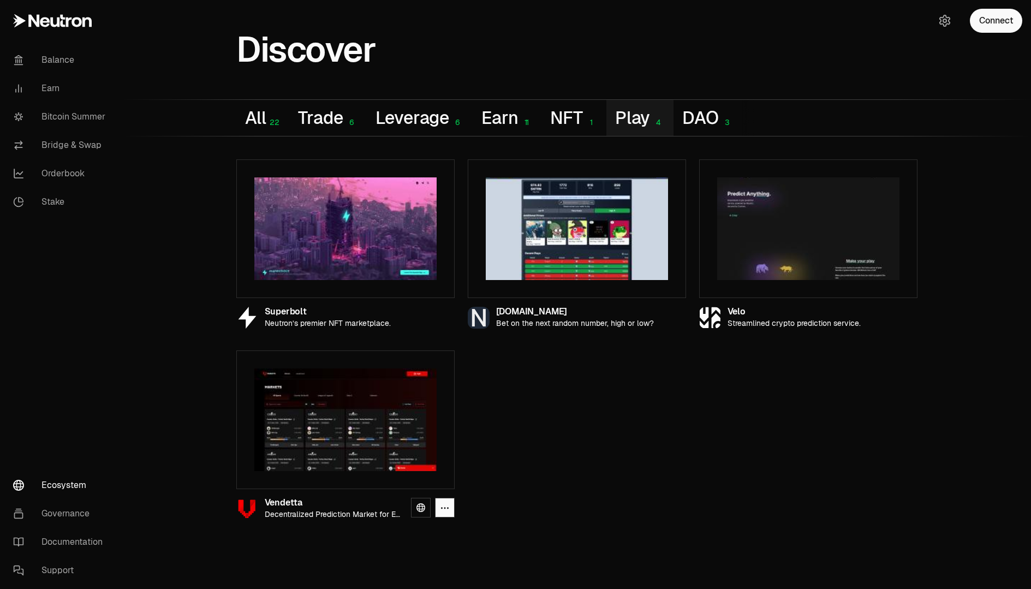
click at [356, 457] on img at bounding box center [345, 419] width 182 height 103
click at [427, 508] on link at bounding box center [421, 508] width 20 height 20
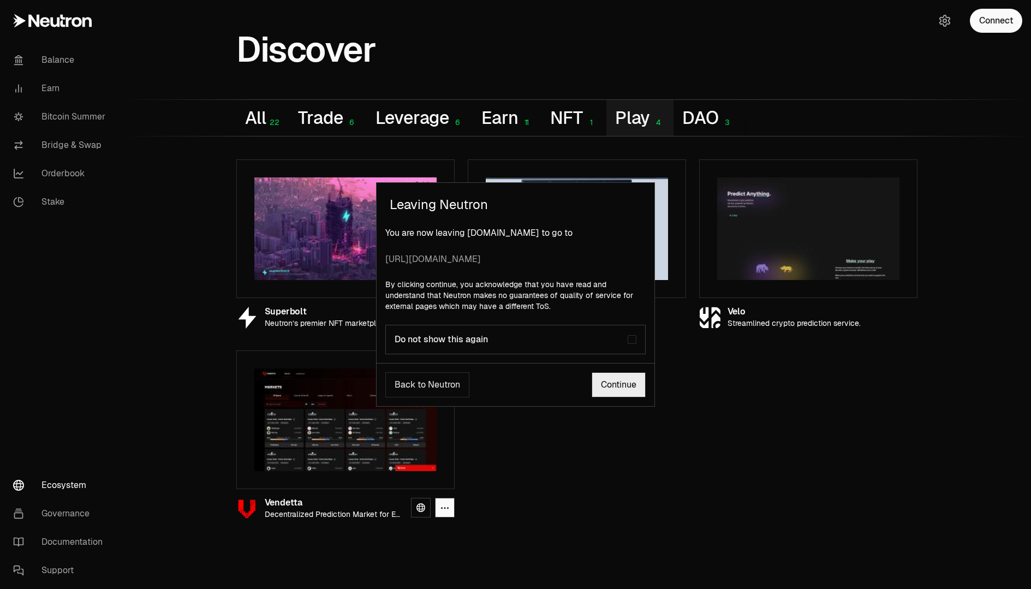
click at [420, 502] on div "Leaving Neutron You are now leaving app.Neutron.org to go to https://vendetta.m…" at bounding box center [515, 294] width 1031 height 589
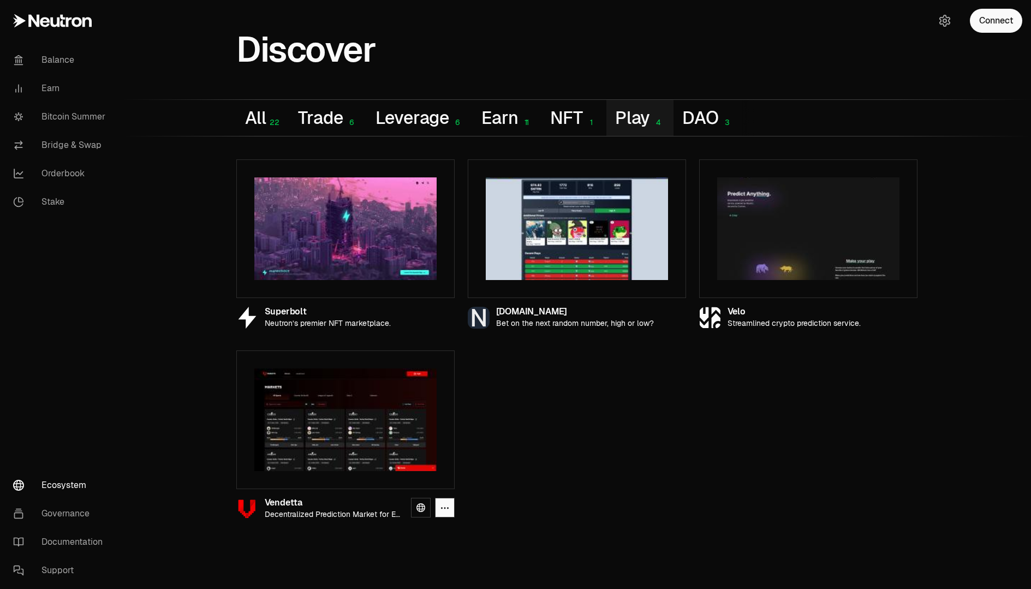
click at [420, 503] on icon at bounding box center [420, 507] width 9 height 9
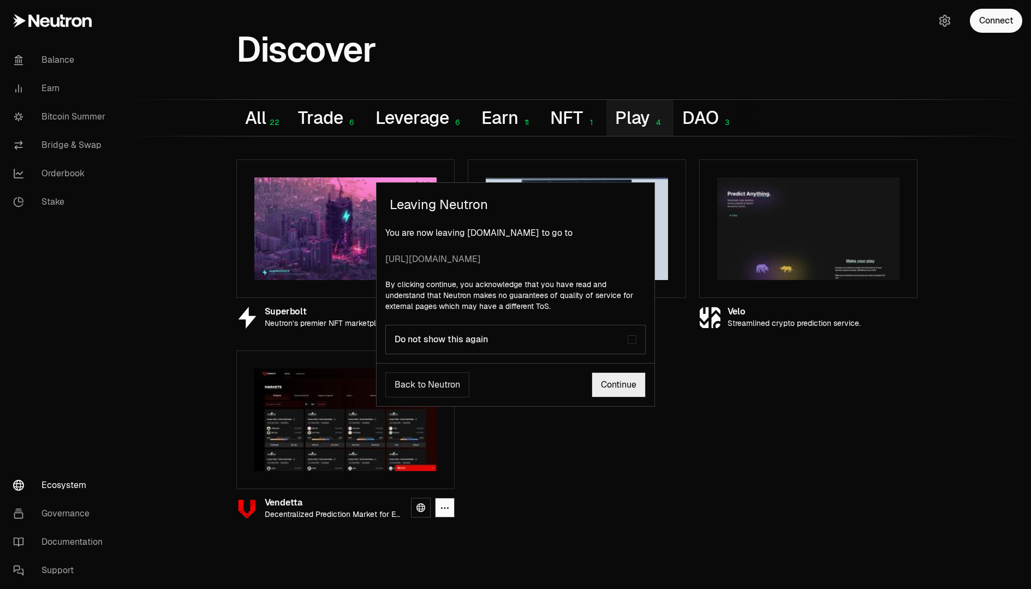
click at [600, 386] on link "Continue" at bounding box center [618, 384] width 54 height 25
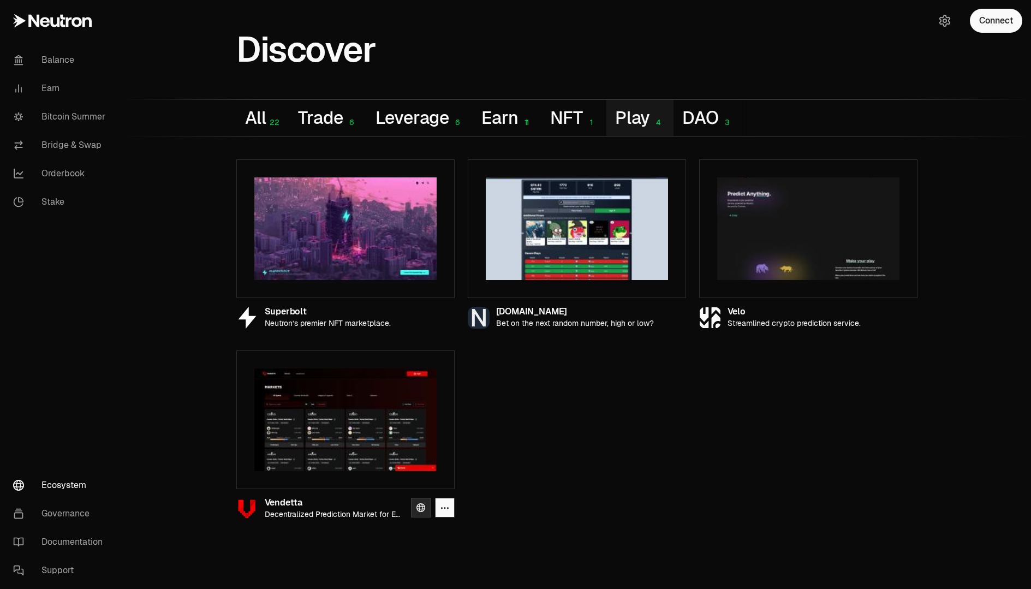
click at [424, 505] on icon at bounding box center [420, 507] width 9 height 9
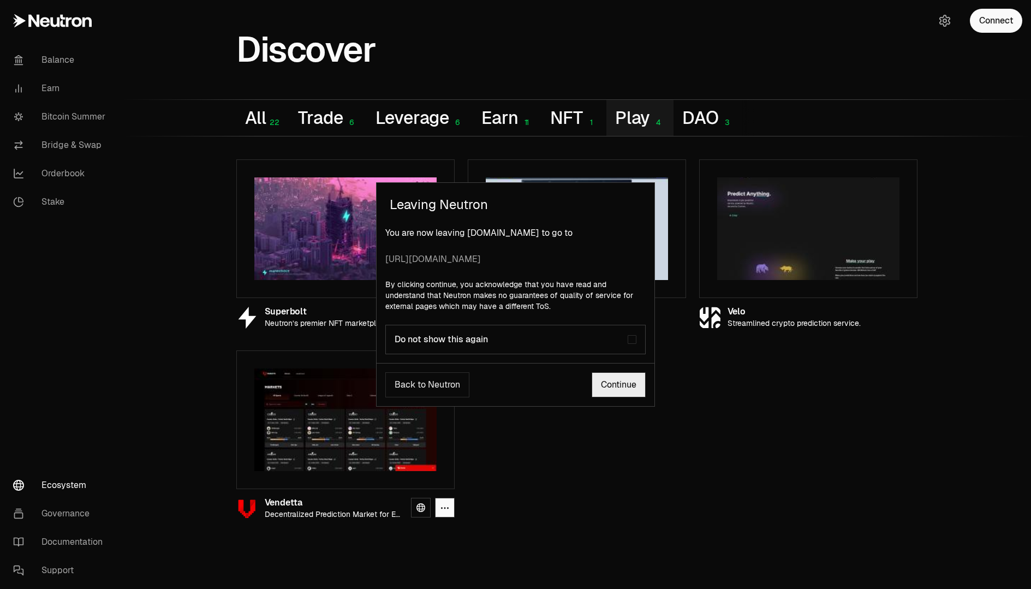
click at [434, 265] on span "https://vendetta.markets/markets" at bounding box center [515, 259] width 260 height 13
click at [427, 265] on div at bounding box center [427, 265] width 0 height 0
click at [434, 262] on span "https://vendetta.markets/markets" at bounding box center [515, 259] width 260 height 13
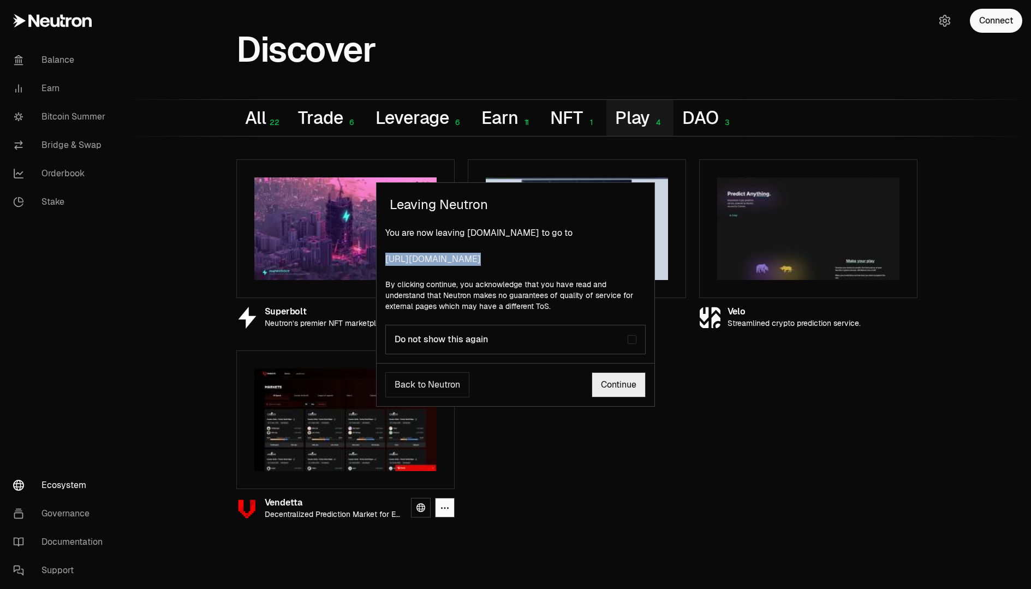
click at [434, 262] on span "https://vendetta.markets/markets" at bounding box center [515, 259] width 260 height 13
click at [597, 390] on link "Continue" at bounding box center [618, 384] width 54 height 25
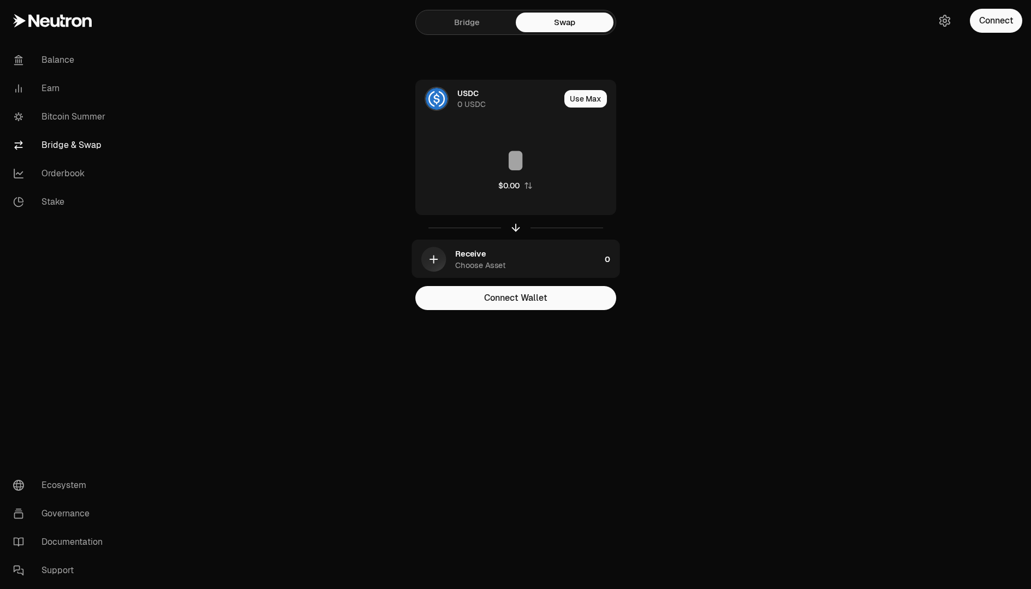
click at [507, 20] on link "Bridge" at bounding box center [467, 23] width 98 height 20
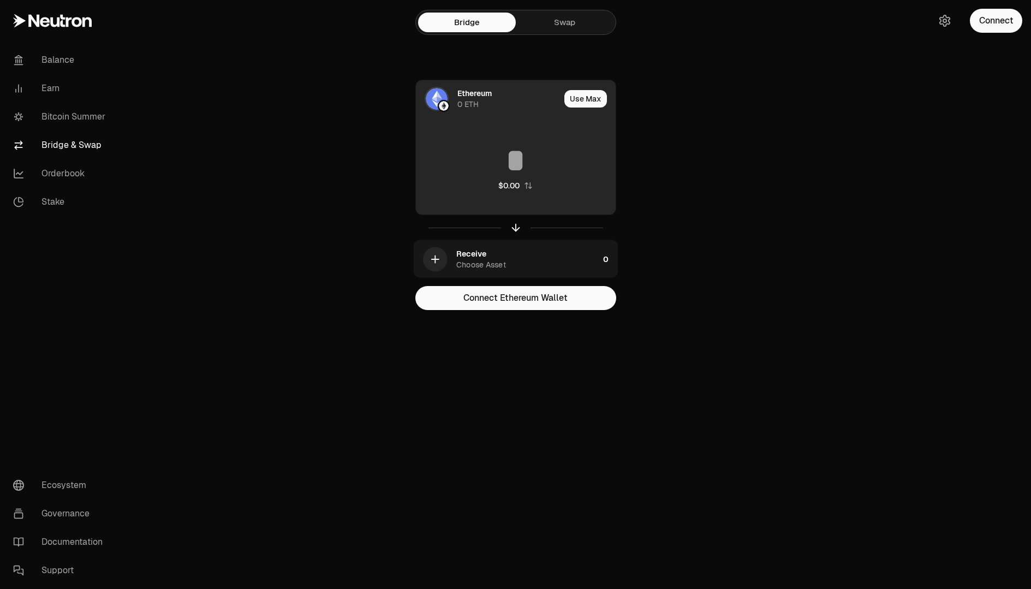
click at [471, 163] on input at bounding box center [516, 160] width 200 height 33
click at [590, 100] on button "Use Max" at bounding box center [585, 98] width 43 height 17
type input "*"
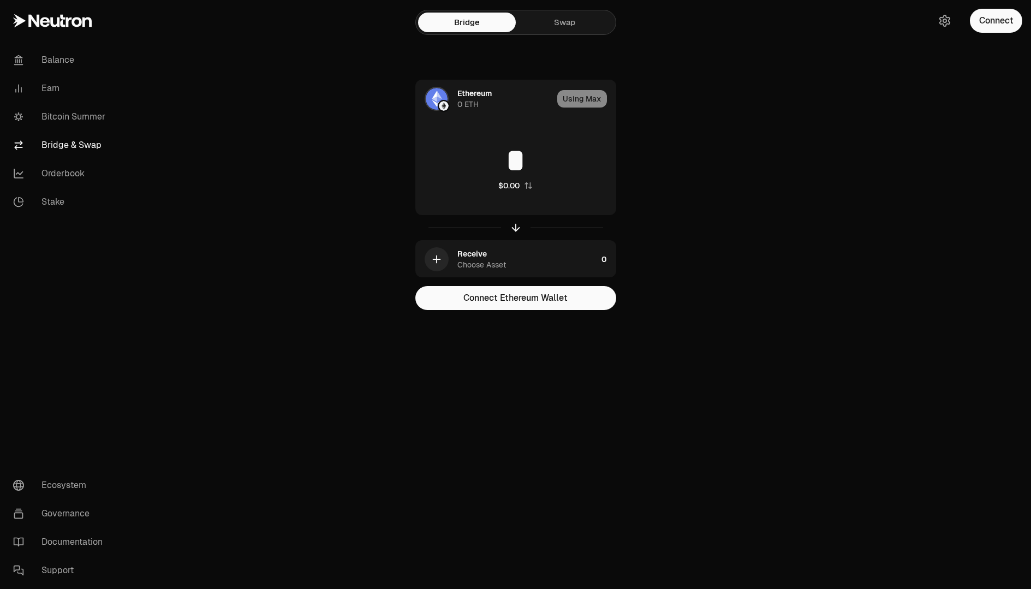
click at [954, 15] on div "Connect" at bounding box center [978, 20] width 105 height 41
click at [978, 17] on button "Connect" at bounding box center [996, 21] width 52 height 24
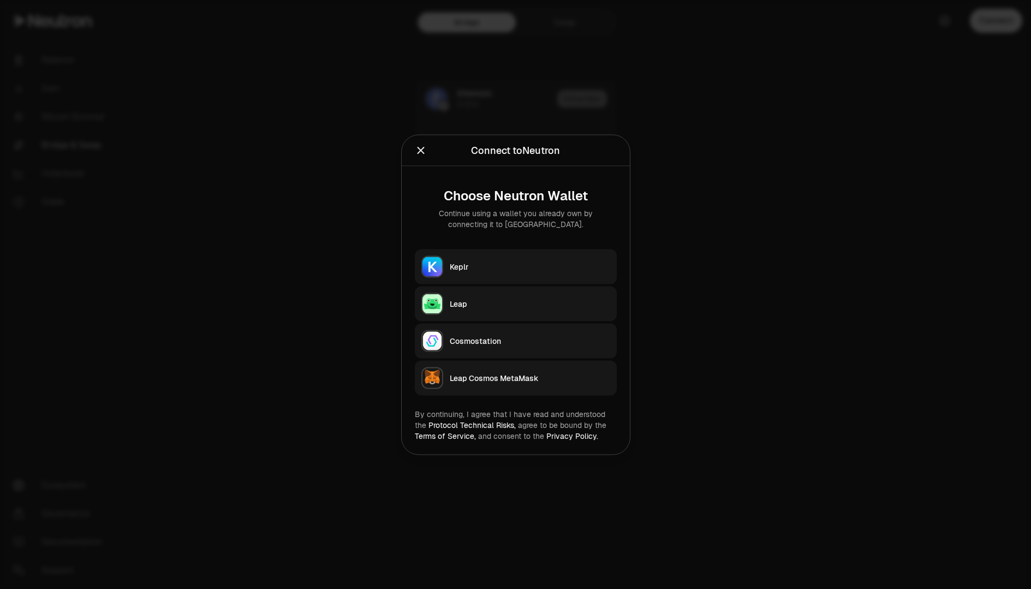
click at [456, 378] on div "Leap Cosmos MetaMask" at bounding box center [530, 377] width 160 height 11
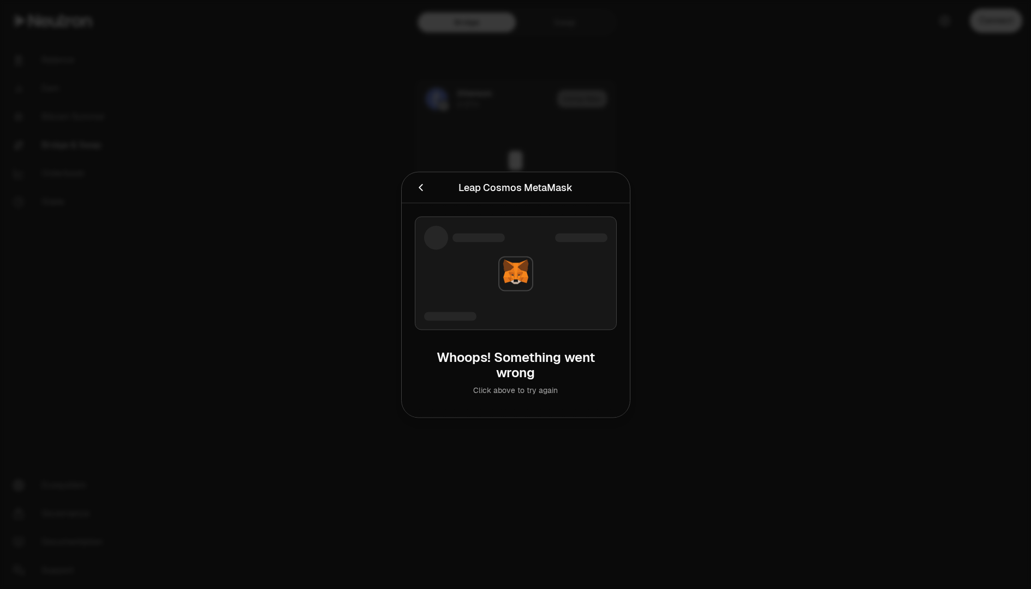
click at [502, 391] on div "Click above to try again" at bounding box center [515, 389] width 184 height 11
click at [515, 277] on img at bounding box center [515, 273] width 33 height 33
click at [587, 290] on div at bounding box center [516, 272] width 202 height 113
click at [522, 326] on div at bounding box center [516, 272] width 202 height 113
click at [424, 181] on icon "Cancel" at bounding box center [421, 187] width 12 height 12
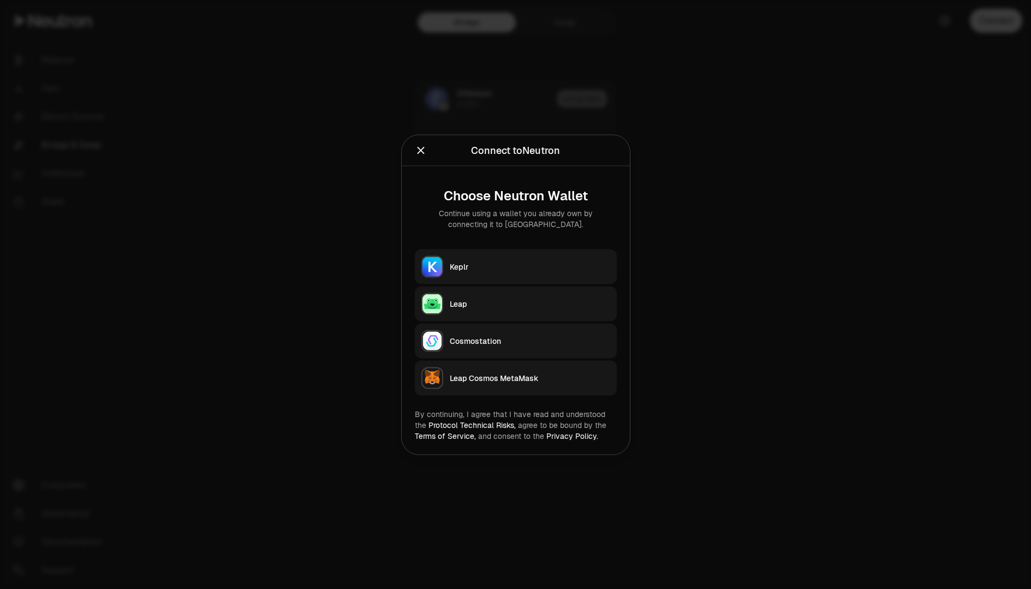
click at [464, 367] on button "Leap Cosmos MetaMask" at bounding box center [516, 377] width 202 height 35
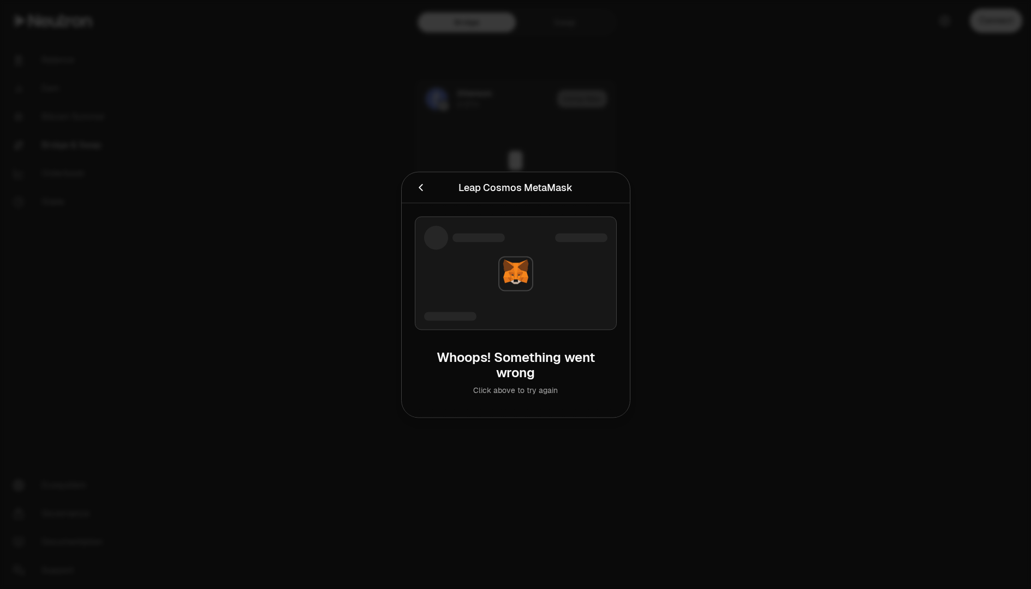
click at [774, 187] on div at bounding box center [515, 294] width 1031 height 589
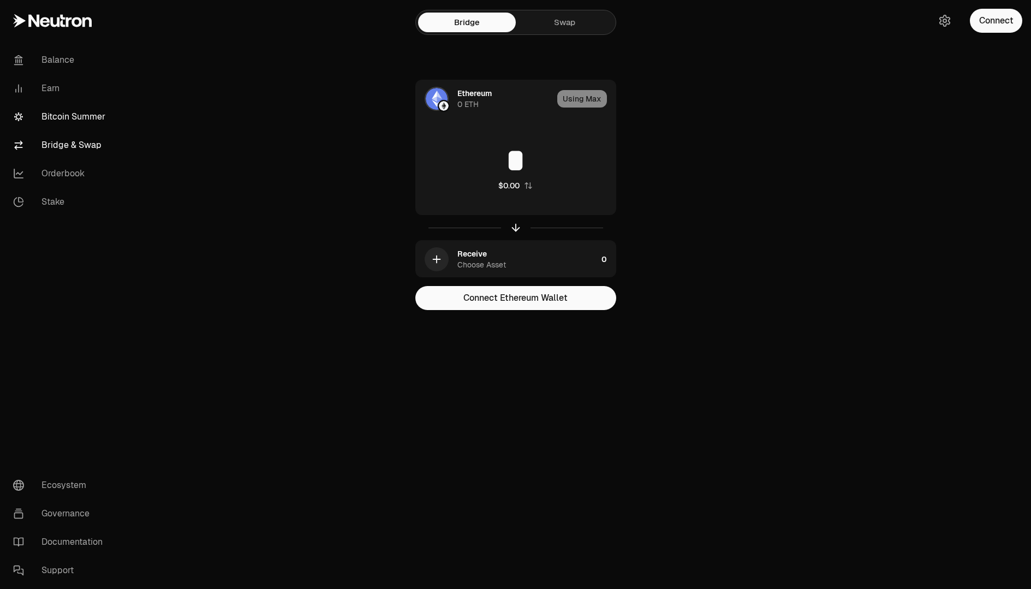
click at [89, 105] on link "Bitcoin Summer" at bounding box center [60, 117] width 113 height 28
click at [67, 62] on link "Balance" at bounding box center [60, 60] width 113 height 28
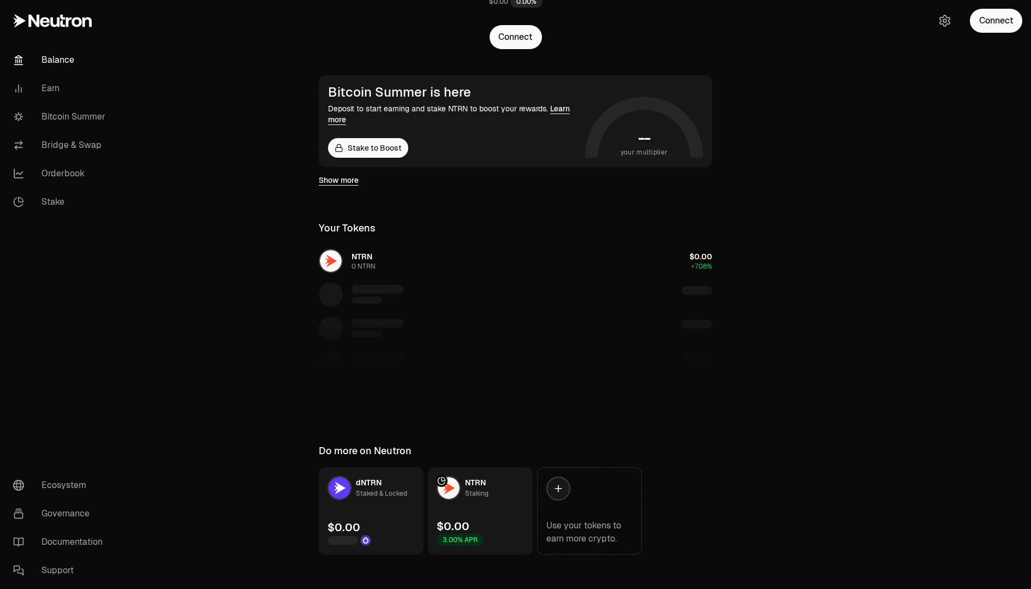
scroll to position [146, 0]
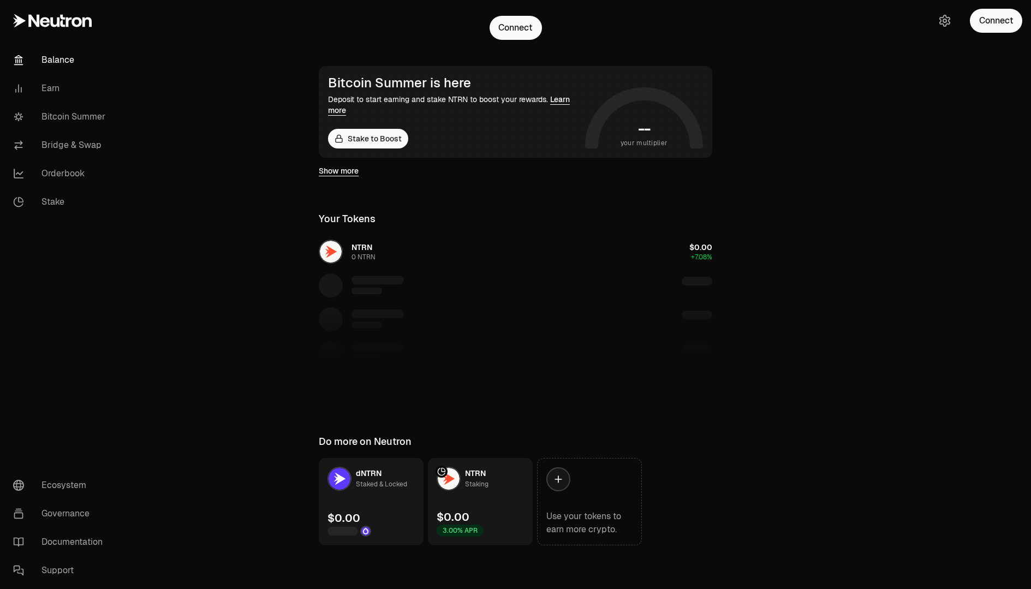
click at [464, 521] on div "$0.00" at bounding box center [452, 516] width 33 height 15
